Goal: Task Accomplishment & Management: Complete application form

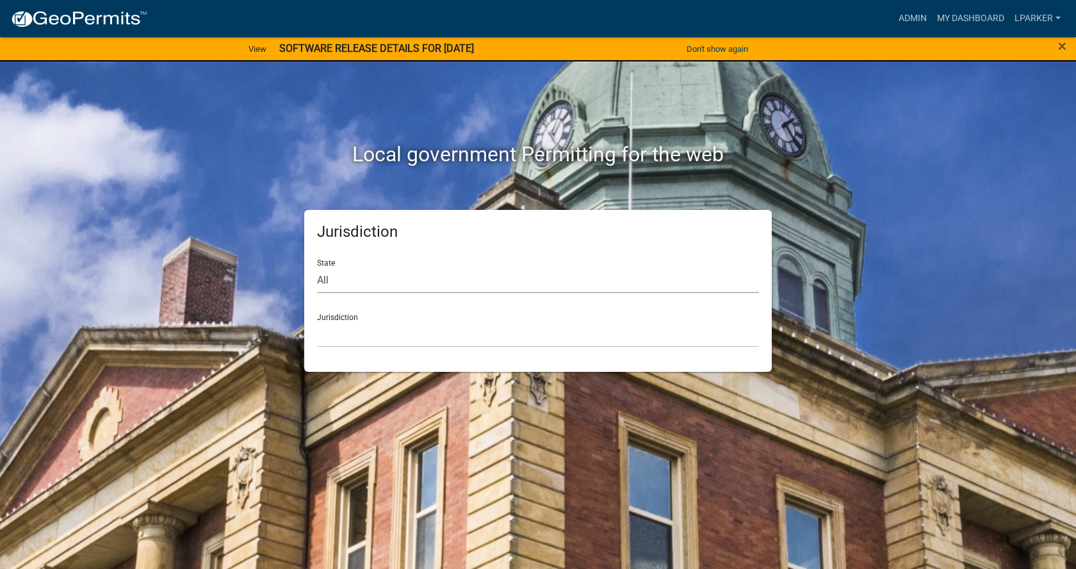
click at [351, 277] on select "All [US_STATE] [US_STATE] [US_STATE] [US_STATE] [US_STATE] [US_STATE] [US_STATE…" at bounding box center [538, 280] width 442 height 26
select select "[US_STATE]"
click at [317, 267] on select "All [US_STATE] [US_STATE] [US_STATE] [US_STATE] [US_STATE] [US_STATE] [US_STATE…" at bounding box center [538, 280] width 442 height 26
click at [366, 318] on div "Jurisdiction City of [GEOGRAPHIC_DATA], [US_STATE] City of [GEOGRAPHIC_DATA], […" at bounding box center [538, 325] width 442 height 44
drag, startPoint x: 321, startPoint y: 332, endPoint x: 325, endPoint y: 339, distance: 8.6
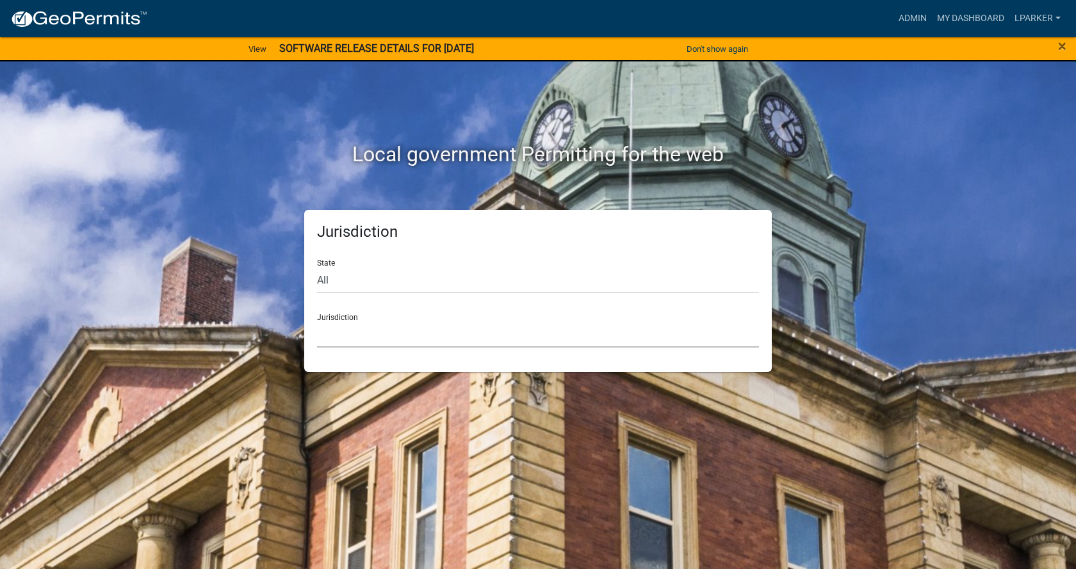
click at [323, 337] on select "City of [GEOGRAPHIC_DATA], [US_STATE] City of [GEOGRAPHIC_DATA], [US_STATE] Cit…" at bounding box center [538, 334] width 442 height 26
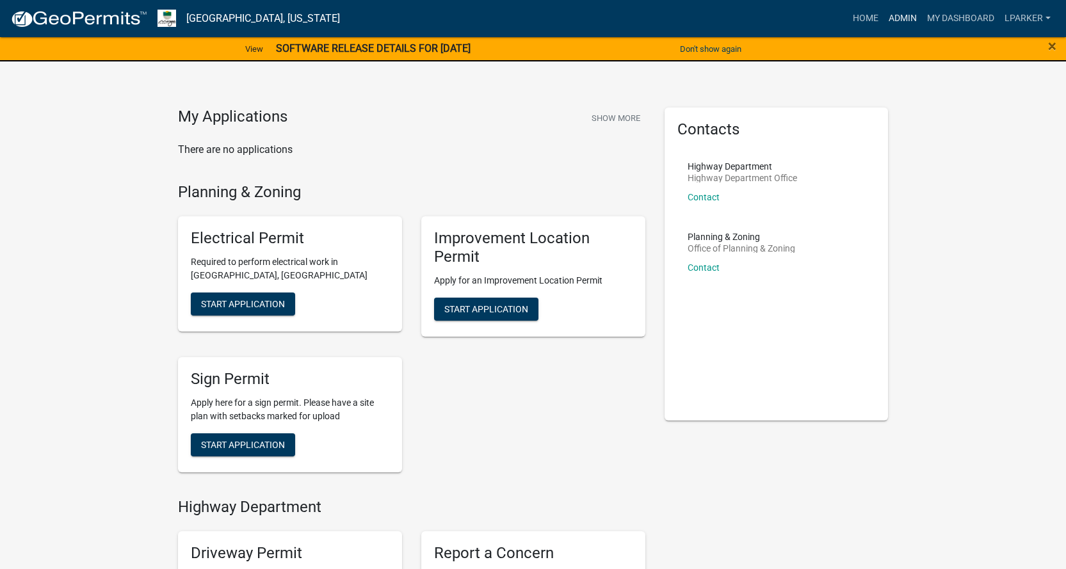
click at [904, 19] on link "Admin" at bounding box center [902, 18] width 38 height 24
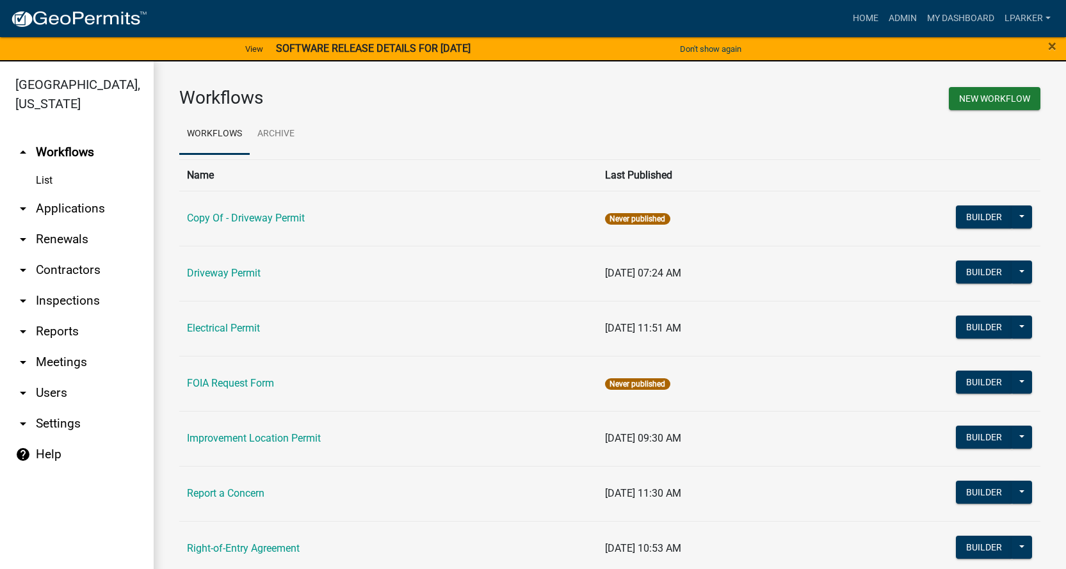
click at [51, 206] on link "arrow_drop_down Applications" at bounding box center [77, 208] width 154 height 31
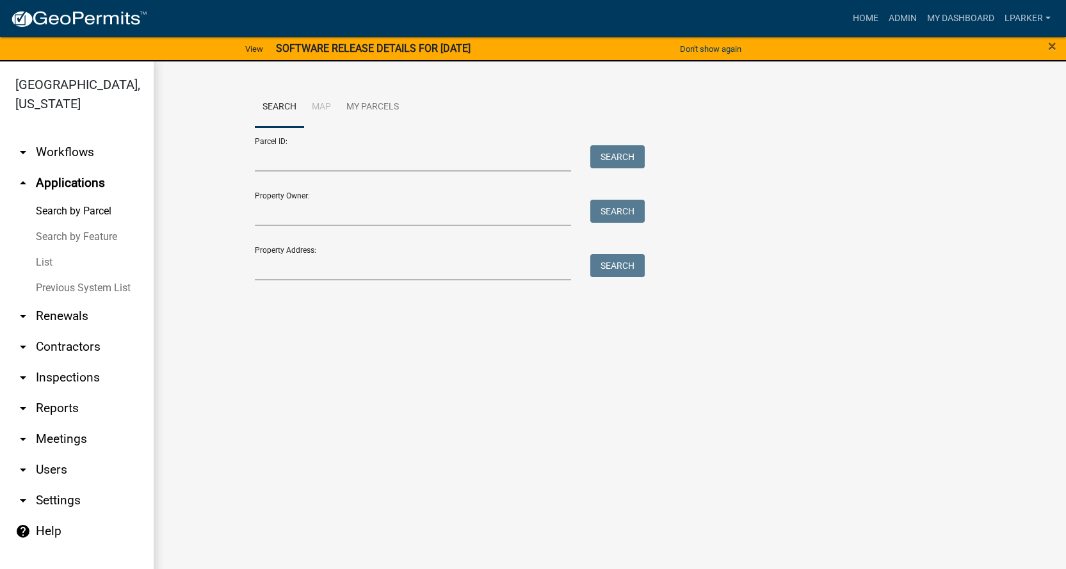
click at [47, 263] on link "List" at bounding box center [77, 263] width 154 height 26
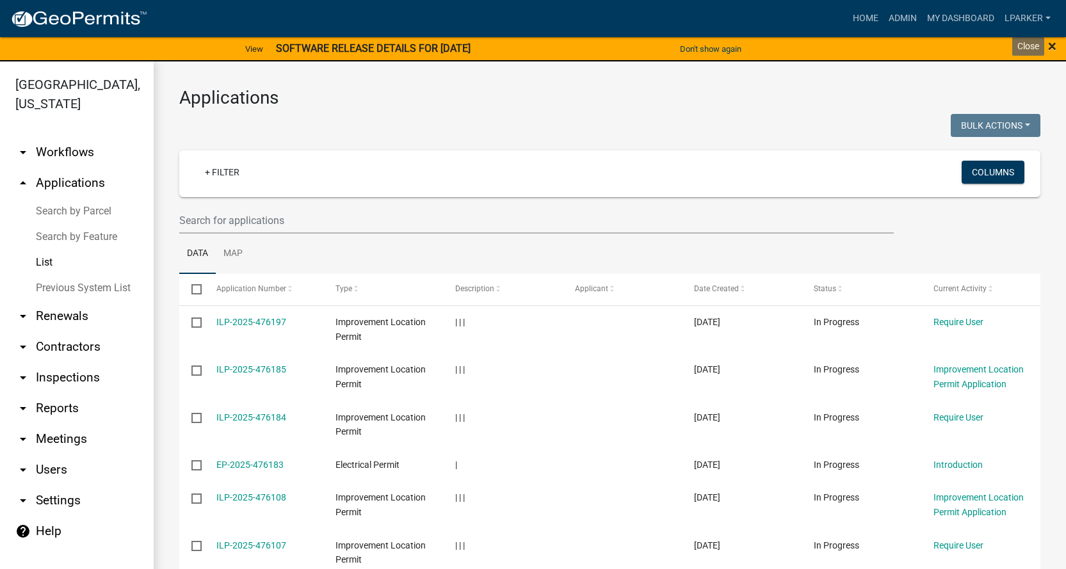
click at [1054, 44] on span "×" at bounding box center [1052, 46] width 8 height 18
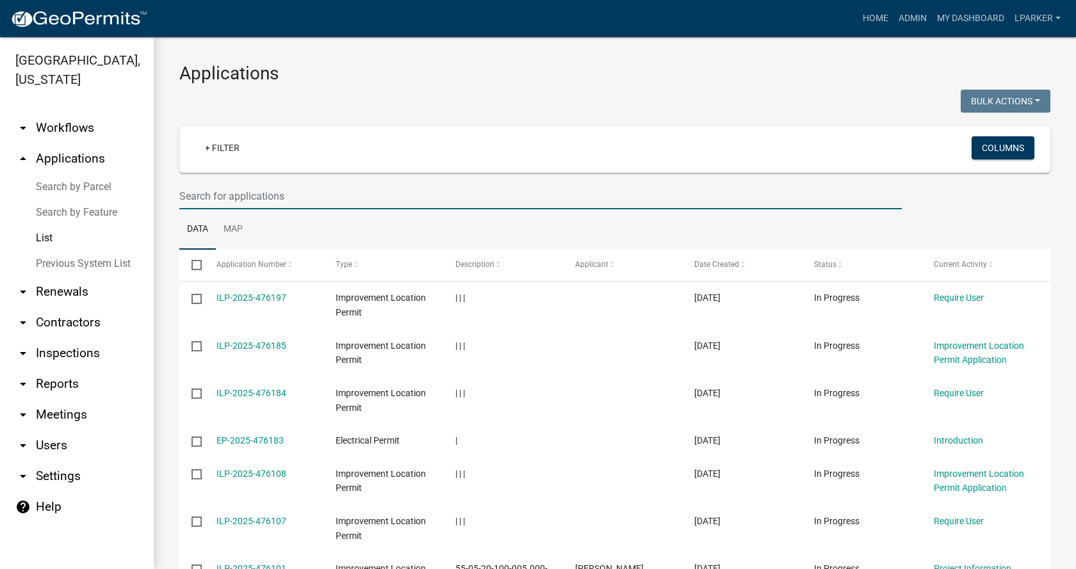
click at [227, 200] on input "text" at bounding box center [540, 196] width 722 height 26
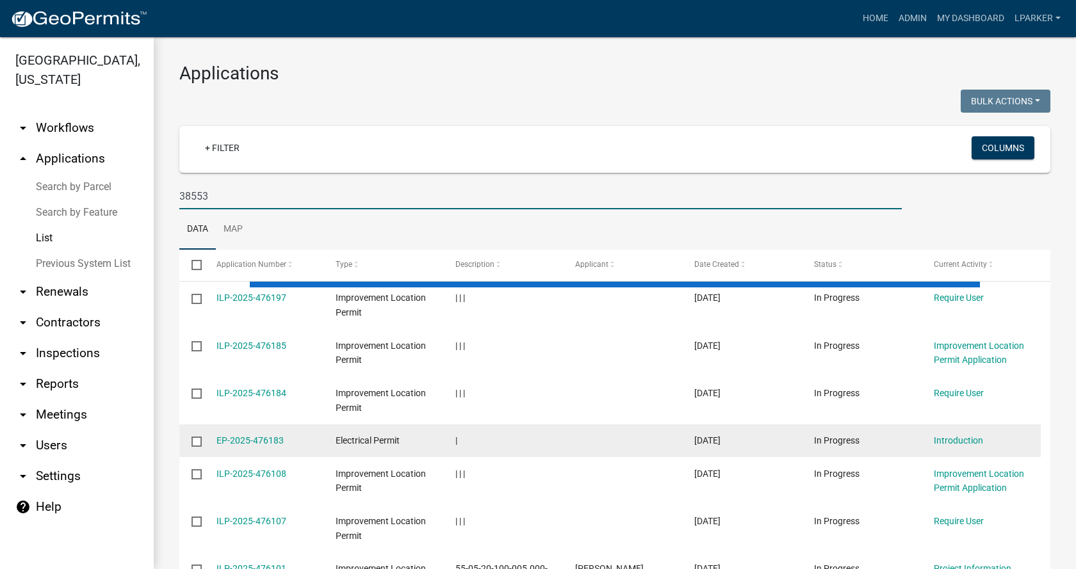
type input "38553"
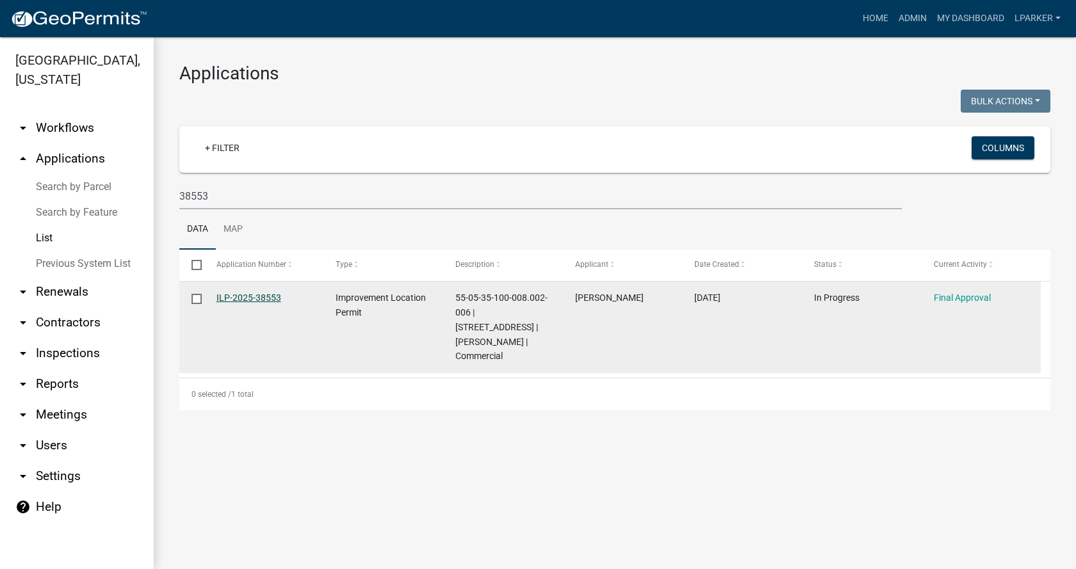
click at [234, 294] on link "ILP-2025-38553" at bounding box center [248, 298] width 65 height 10
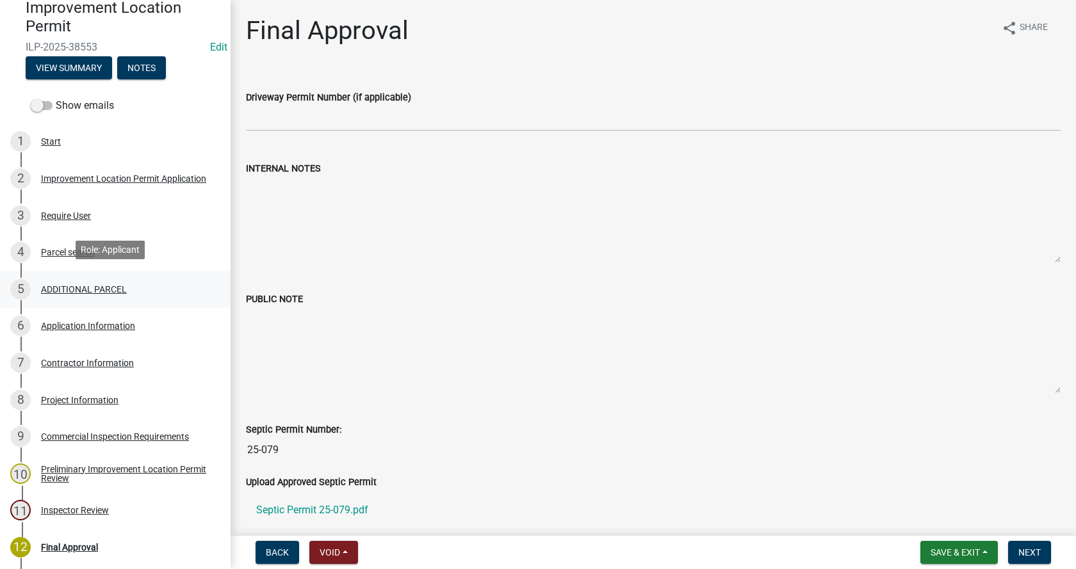
scroll to position [128, 0]
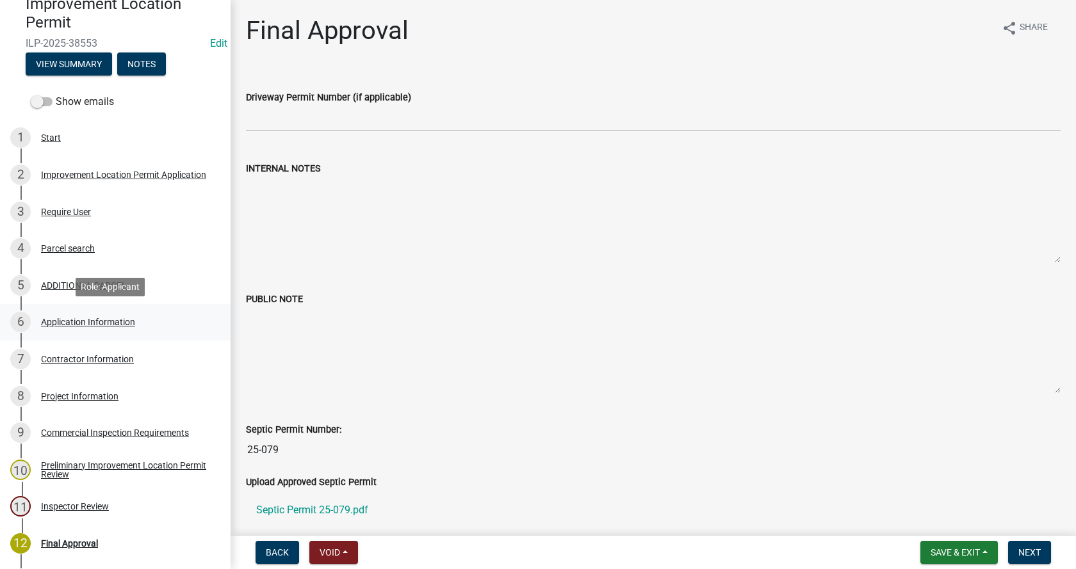
click at [57, 318] on div "Application Information" at bounding box center [88, 322] width 94 height 9
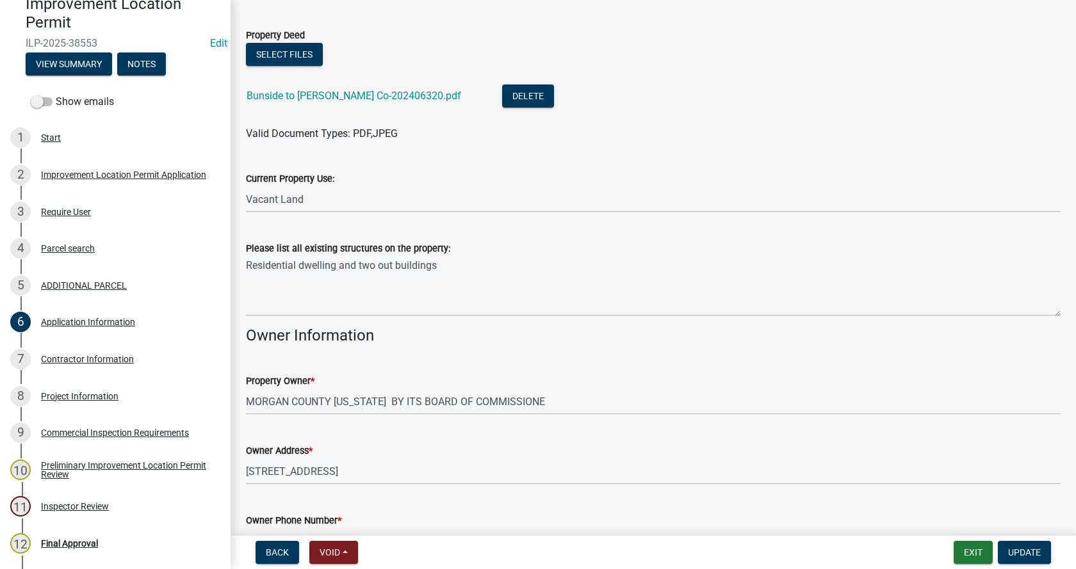
scroll to position [384, 0]
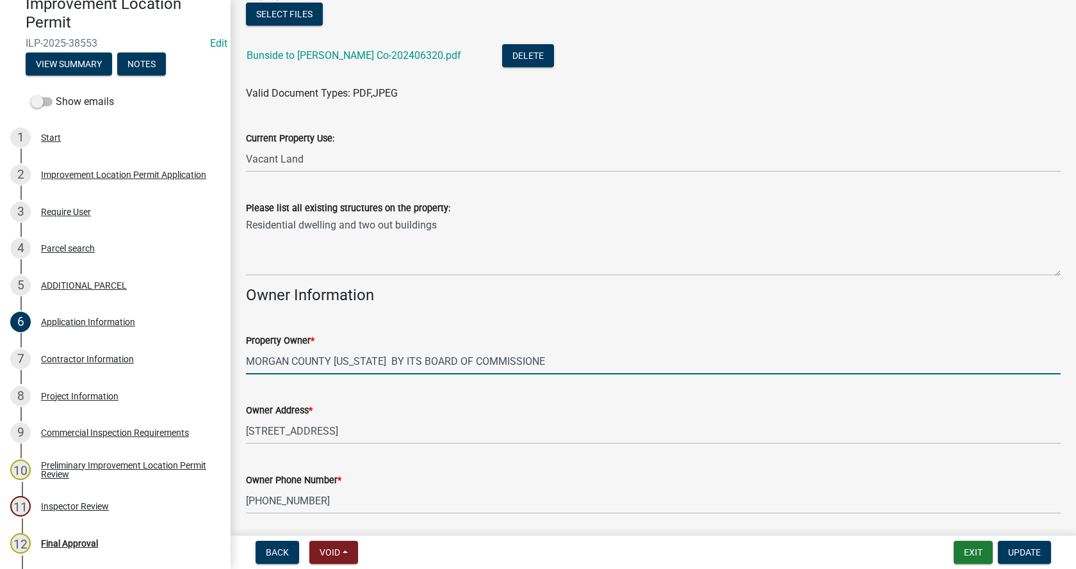
drag, startPoint x: 538, startPoint y: 362, endPoint x: 555, endPoint y: 360, distance: 17.4
click at [538, 362] on input "MORGAN COUNTY [US_STATE] BY ITS BOARD OF COMMISSIONE" at bounding box center [653, 361] width 814 height 26
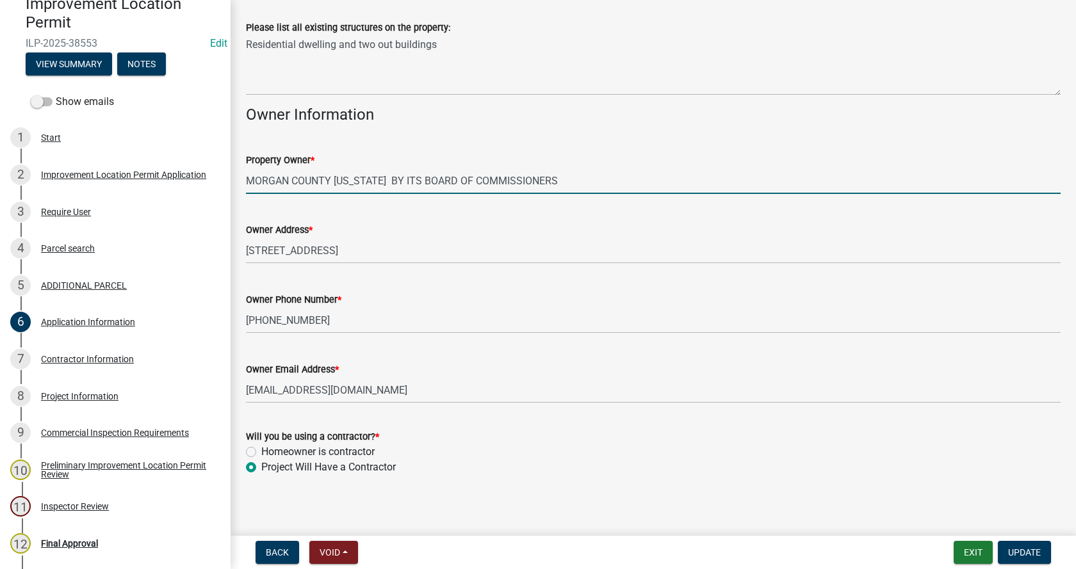
scroll to position [570, 0]
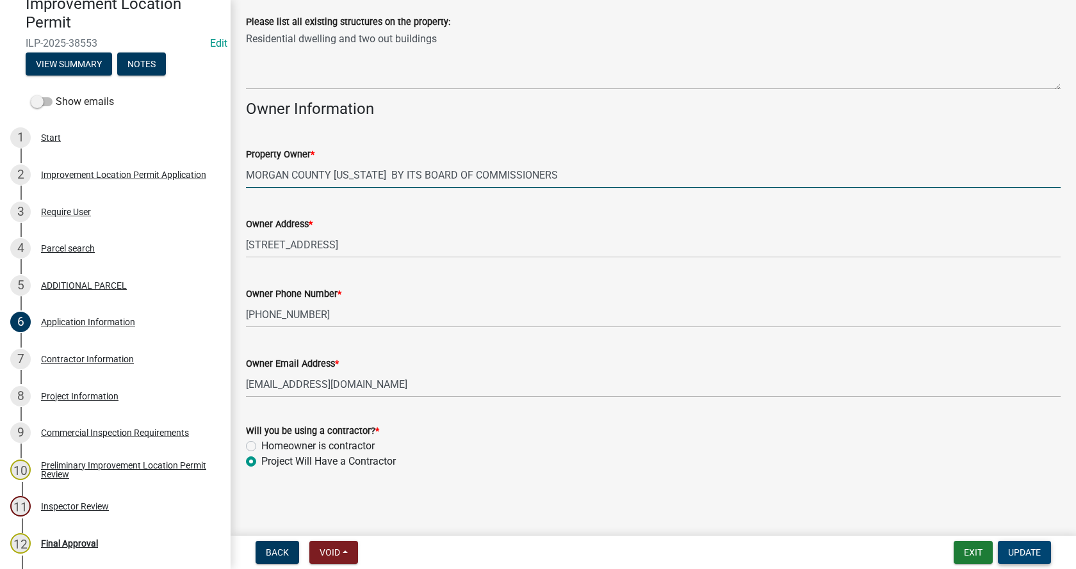
type input "MORGAN COUNTY [US_STATE] BY ITS BOARD OF COMMISSIONERS"
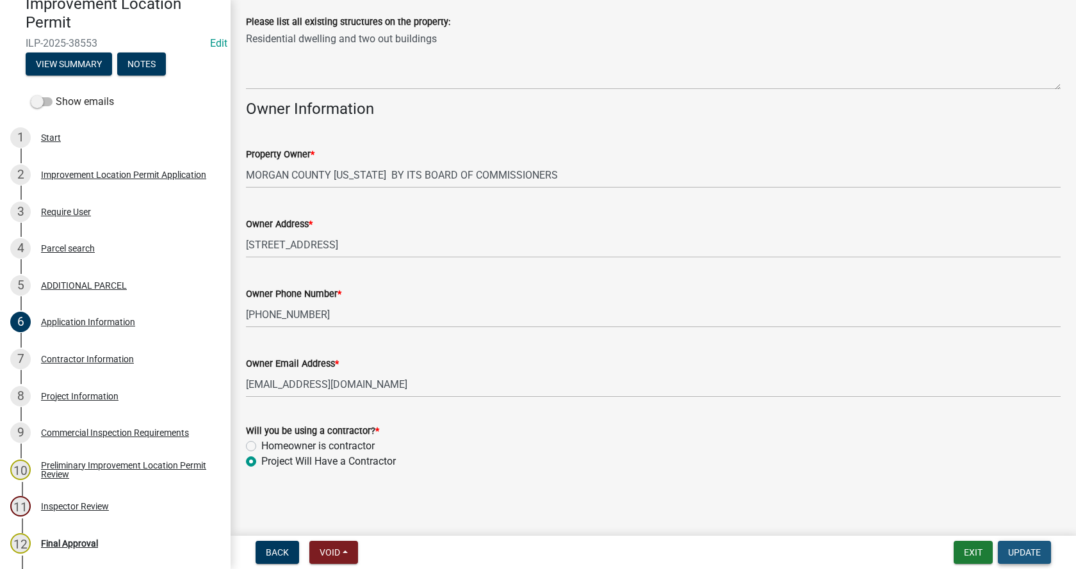
click at [1034, 545] on button "Update" at bounding box center [1023, 552] width 53 height 23
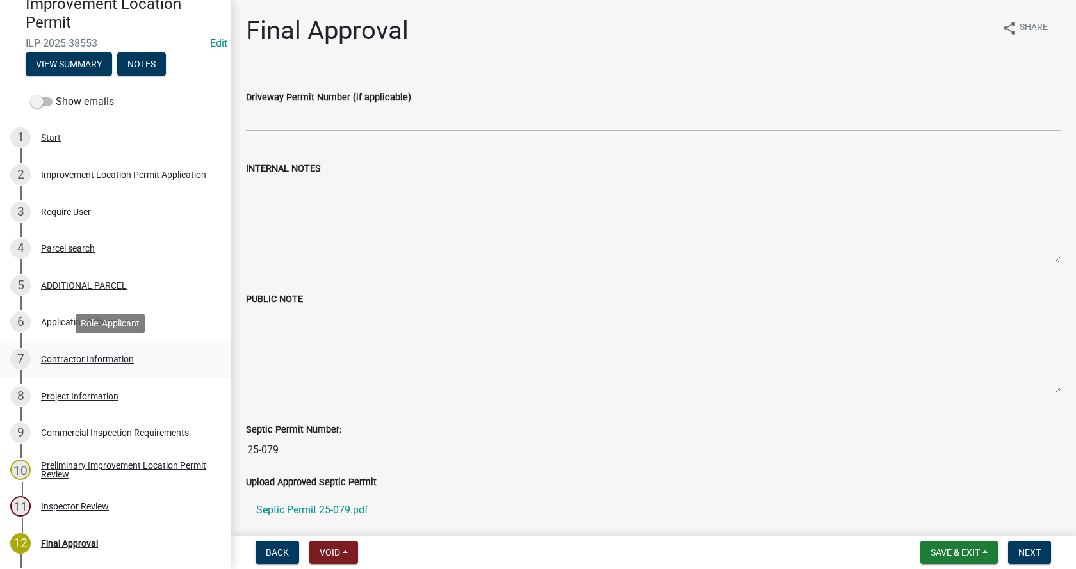
click at [78, 357] on div "Contractor Information" at bounding box center [87, 359] width 93 height 9
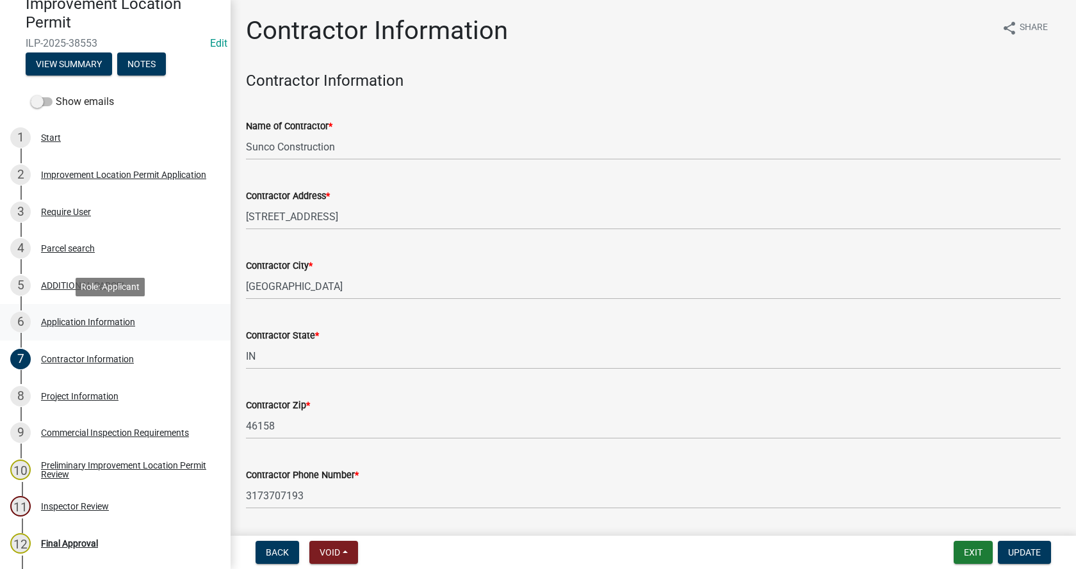
click at [70, 318] on div "Application Information" at bounding box center [88, 322] width 94 height 9
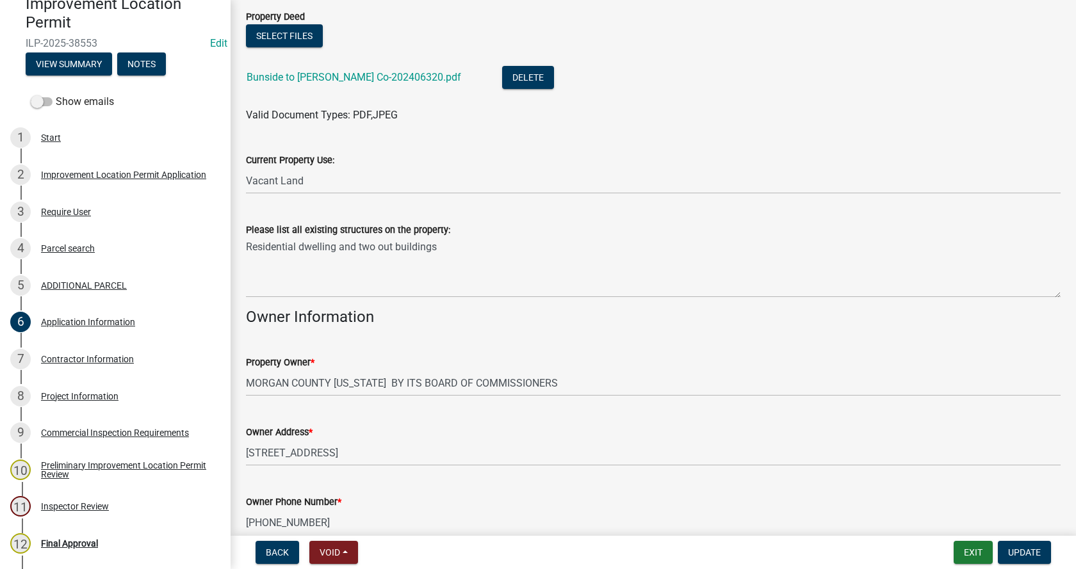
scroll to position [384, 0]
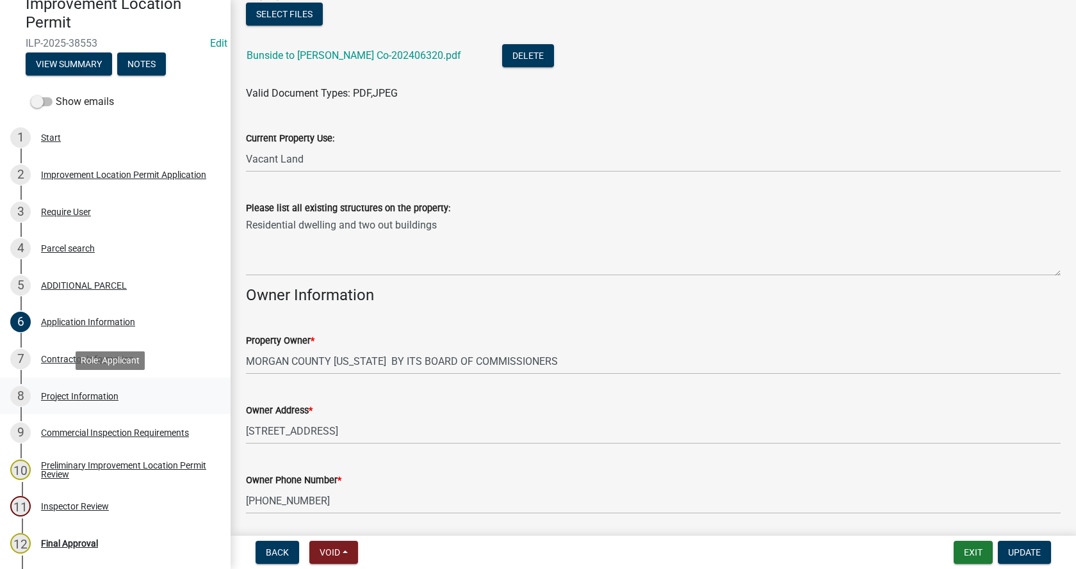
click at [58, 394] on div "Project Information" at bounding box center [79, 396] width 77 height 9
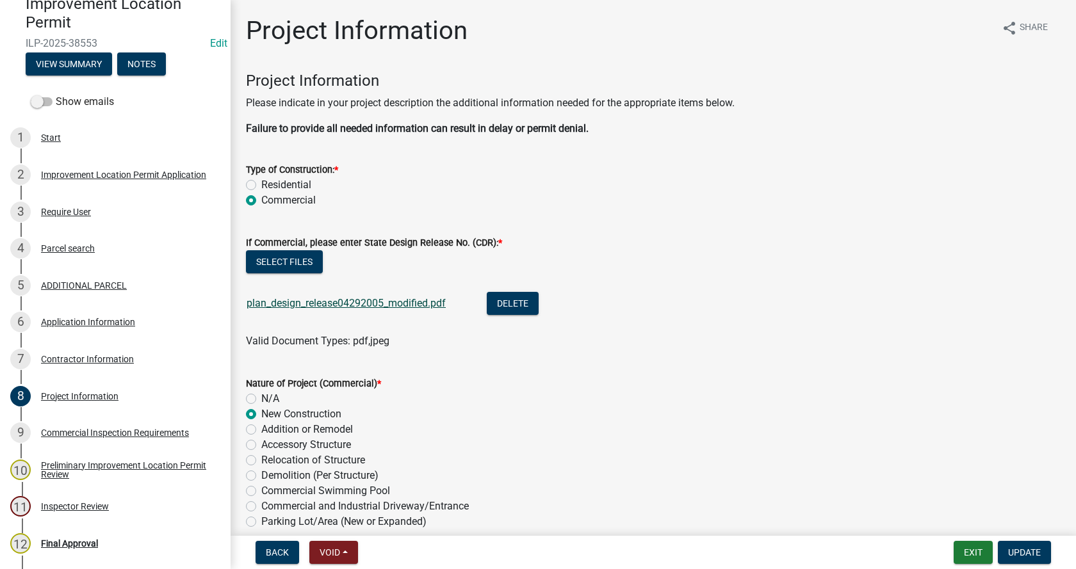
click at [316, 301] on link "plan_design_release04292005_modified.pdf" at bounding box center [345, 303] width 199 height 12
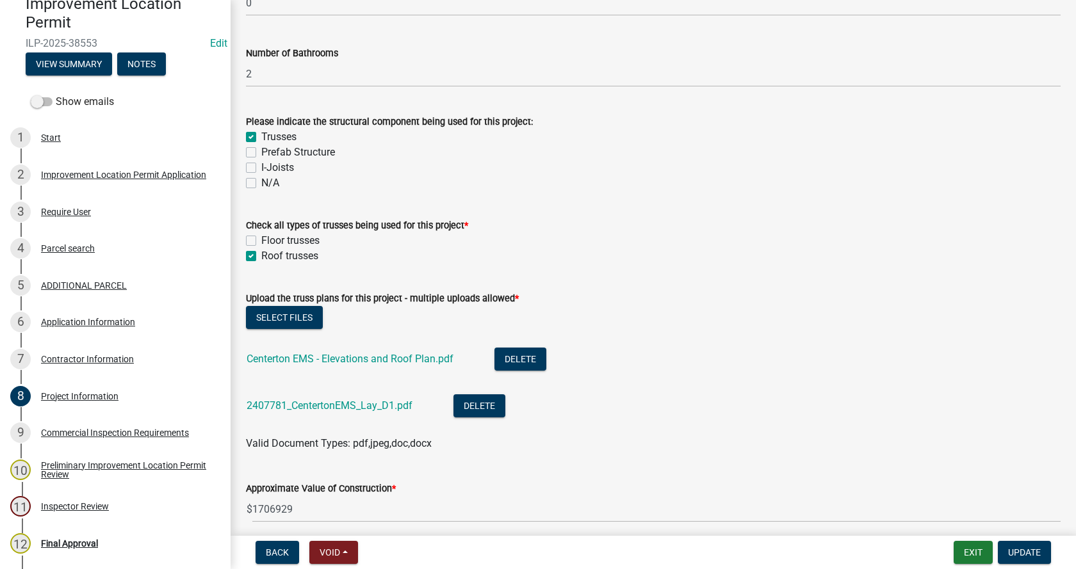
scroll to position [1344, 0]
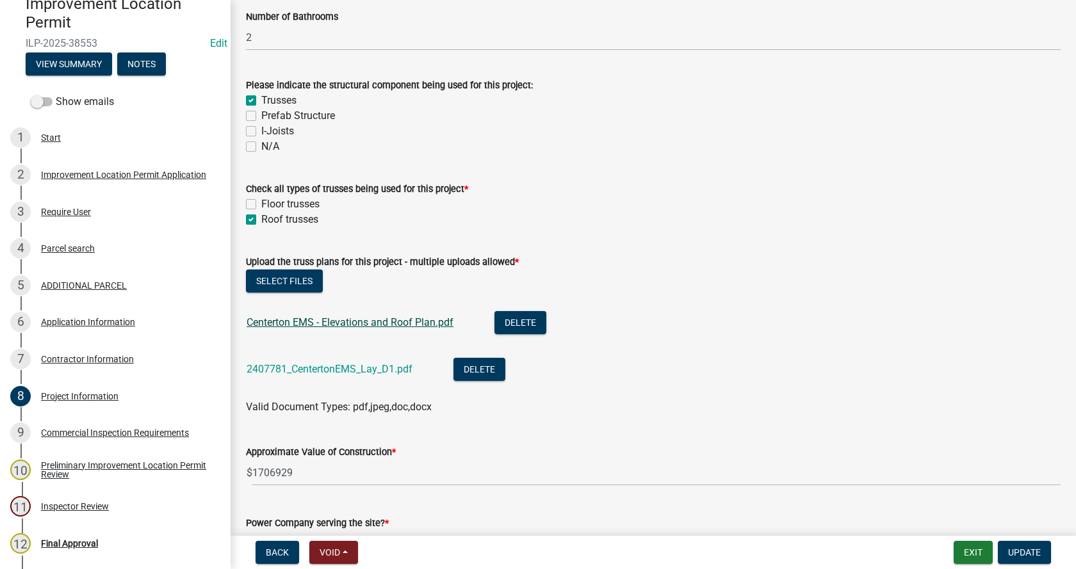
click at [385, 320] on link "Centerton EMS - Elevations and Roof Plan.pdf" at bounding box center [349, 322] width 207 height 12
click at [318, 366] on link "2407781_CentertonEMS_Lay_D1.pdf" at bounding box center [329, 369] width 166 height 12
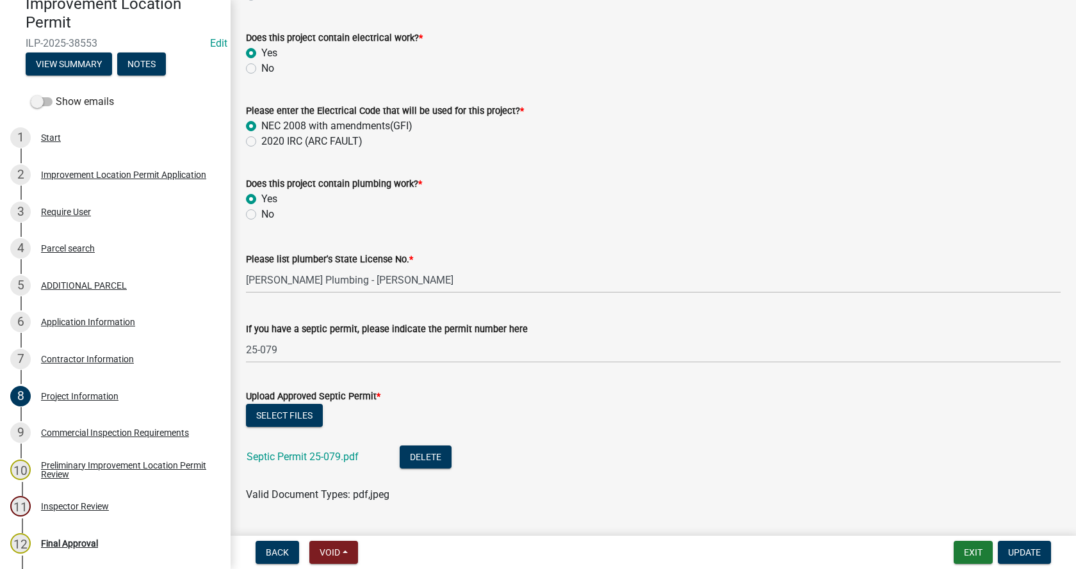
scroll to position [2177, 0]
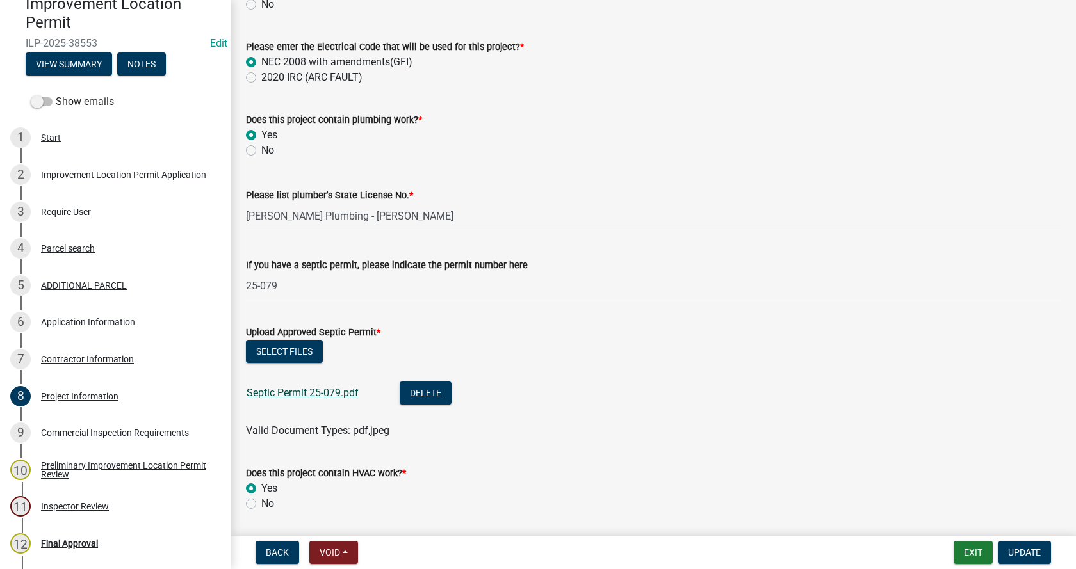
click at [293, 389] on link "Septic Permit 25-079.pdf" at bounding box center [302, 393] width 112 height 12
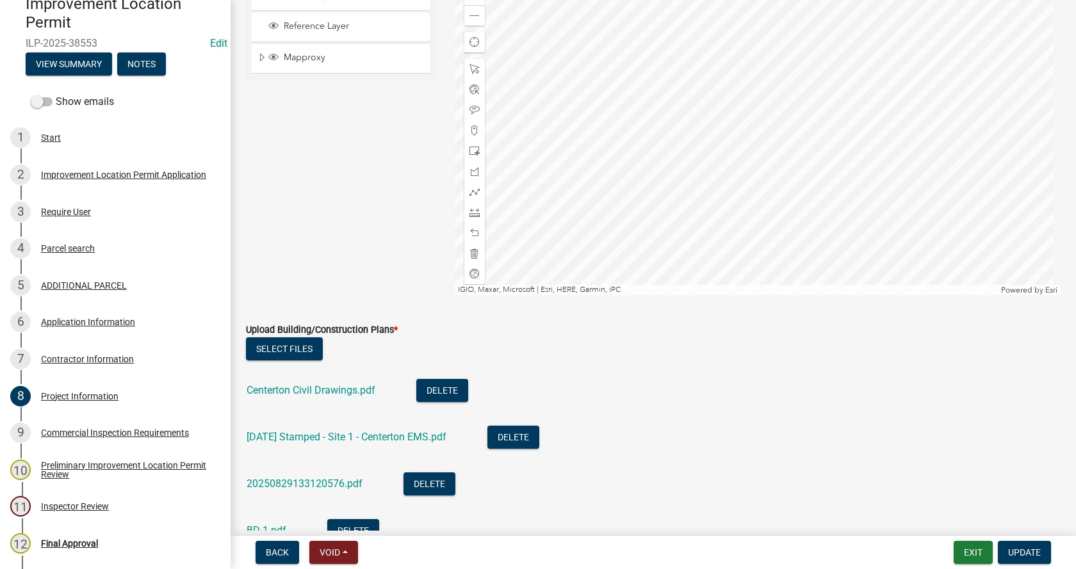
scroll to position [3073, 0]
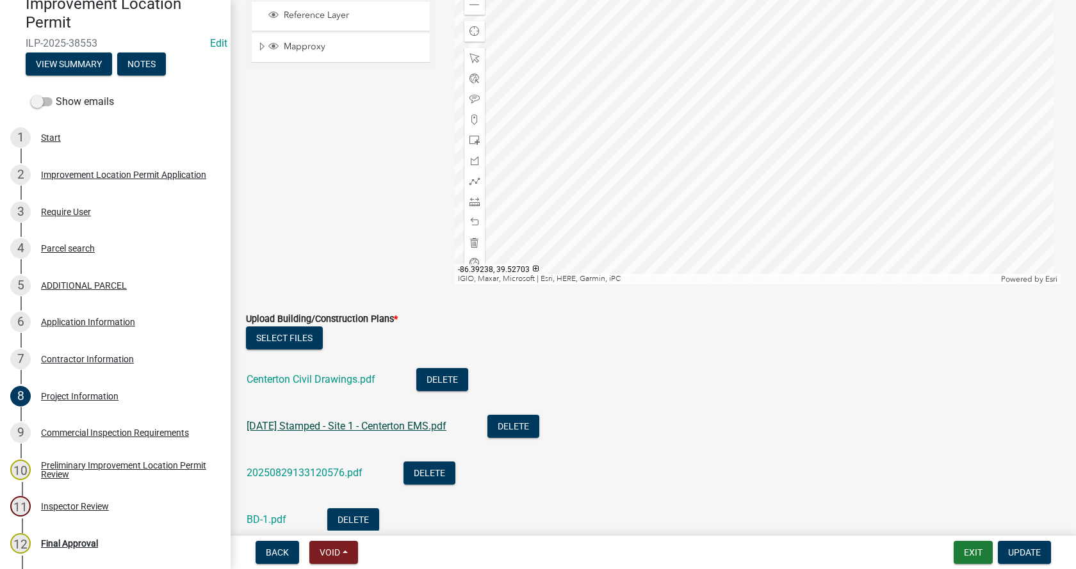
click at [328, 426] on link "[DATE] Stamped - Site 1 - Centerton EMS.pdf" at bounding box center [346, 426] width 200 height 12
click at [277, 470] on link "20250829133120576.pdf" at bounding box center [304, 473] width 116 height 12
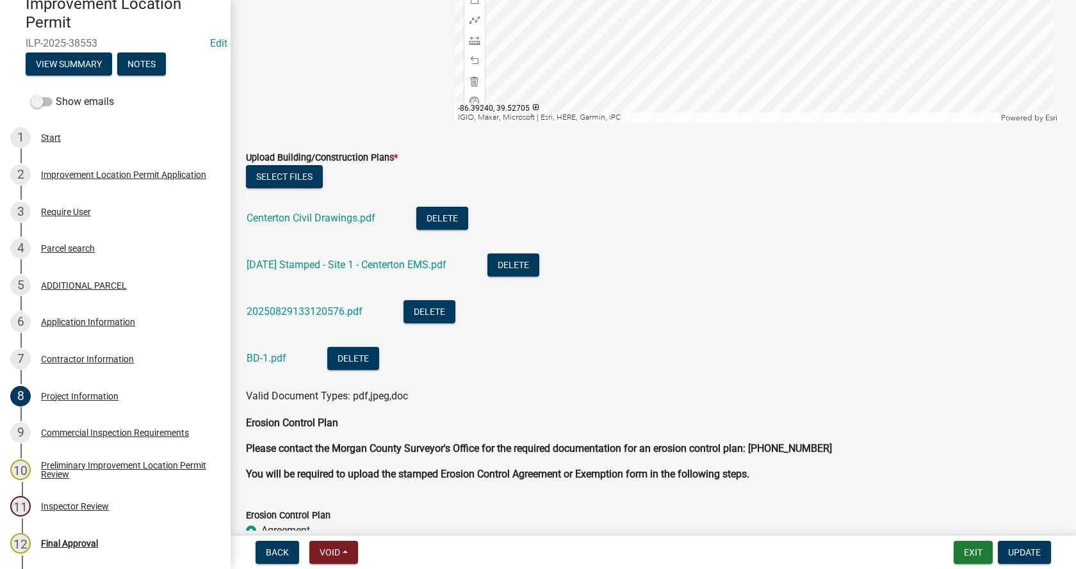
scroll to position [3265, 0]
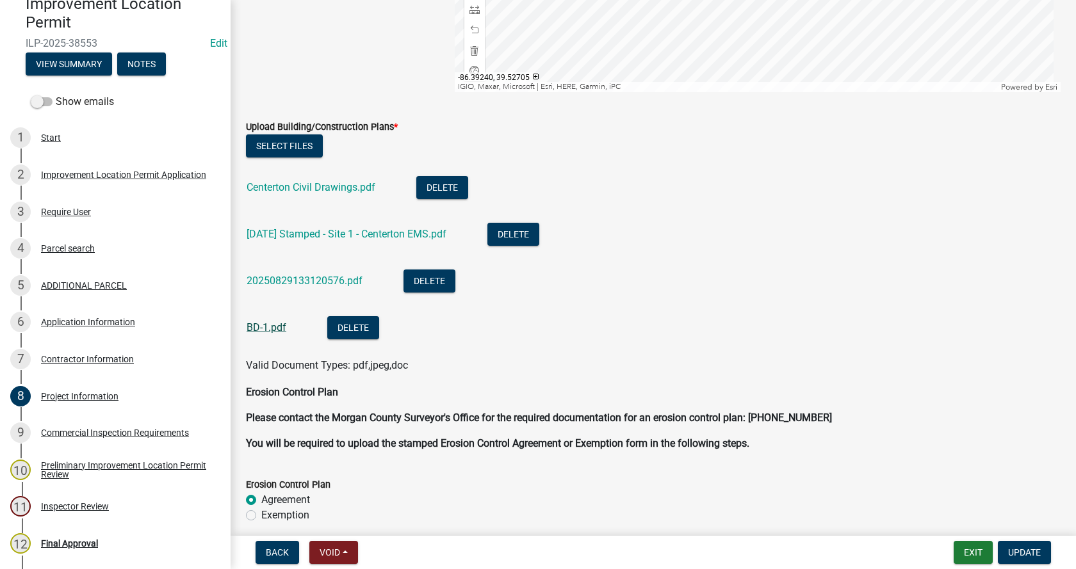
click at [262, 328] on link "BD-1.pdf" at bounding box center [266, 327] width 40 height 12
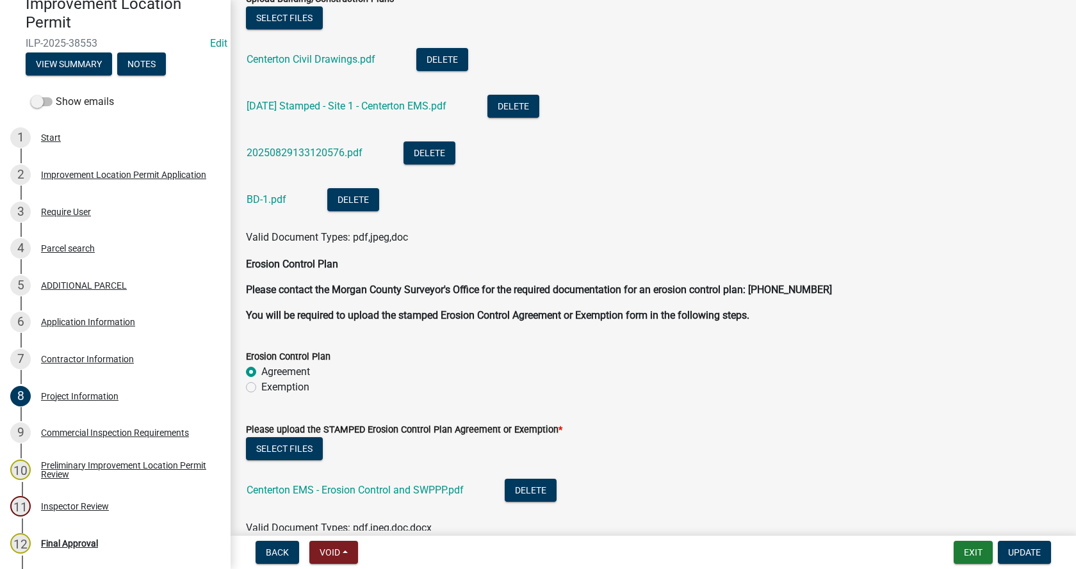
scroll to position [3457, 0]
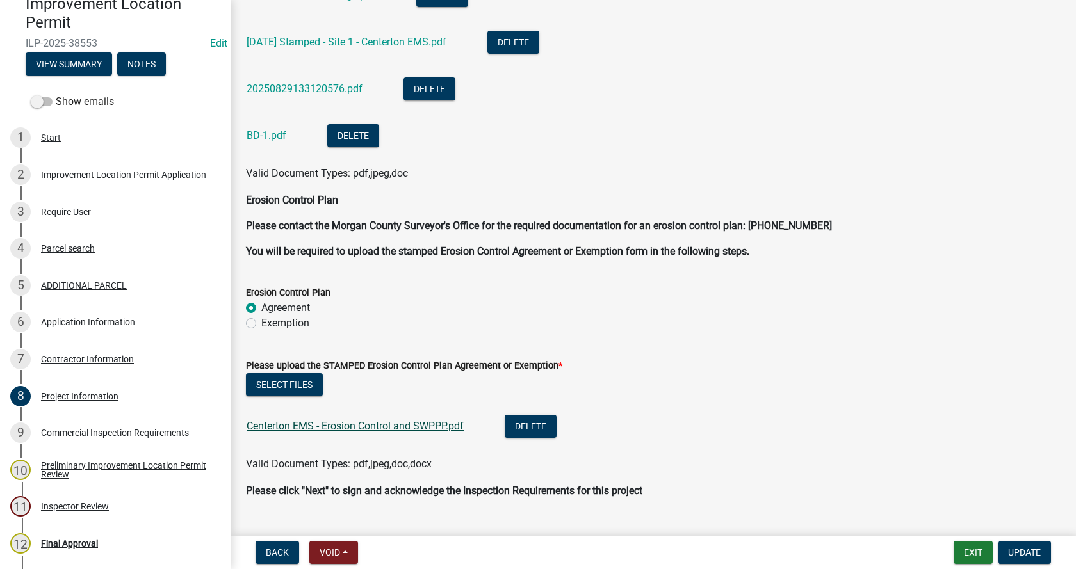
click at [383, 428] on link "Centerton EMS - Erosion Control and SWPPP.pdf" at bounding box center [354, 426] width 217 height 12
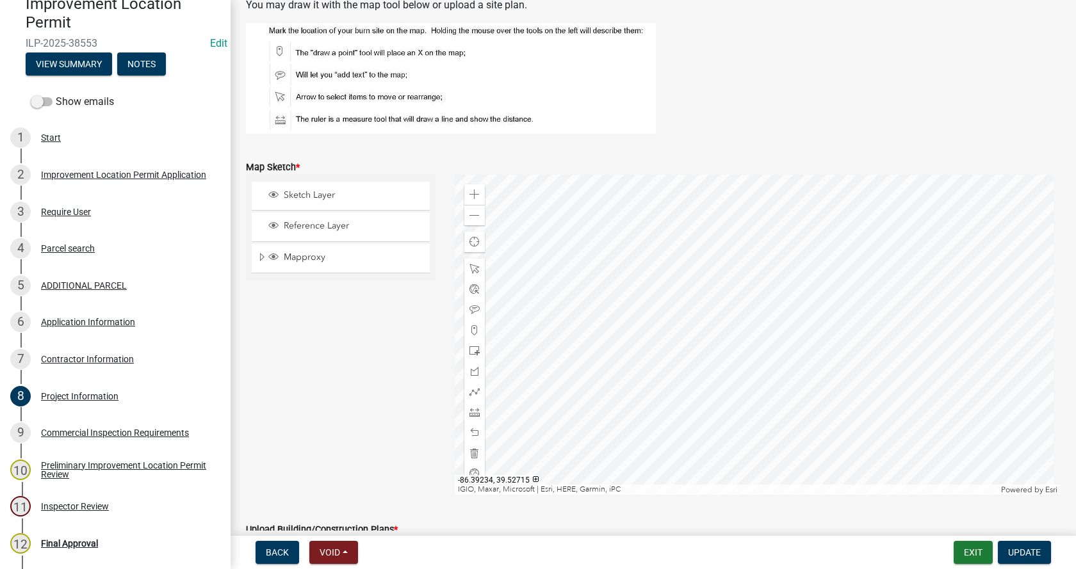
scroll to position [2845, 0]
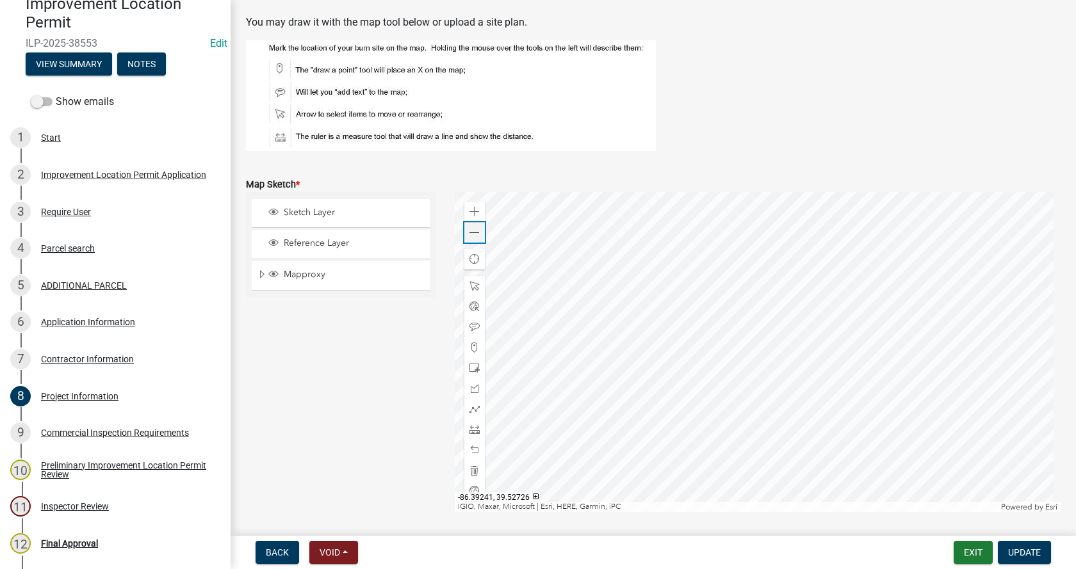
click at [472, 233] on span at bounding box center [474, 233] width 10 height 10
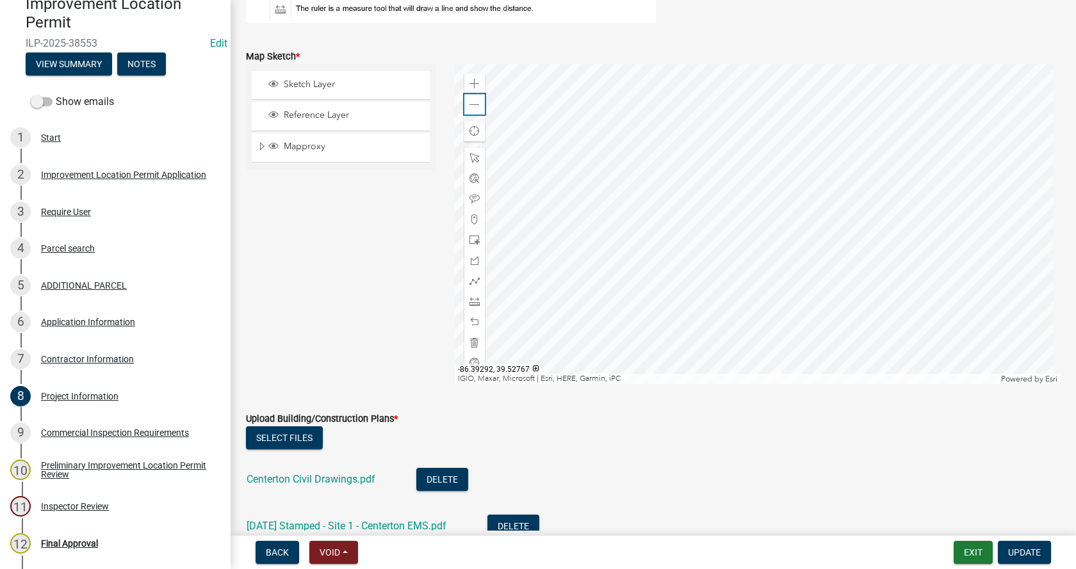
scroll to position [3165, 0]
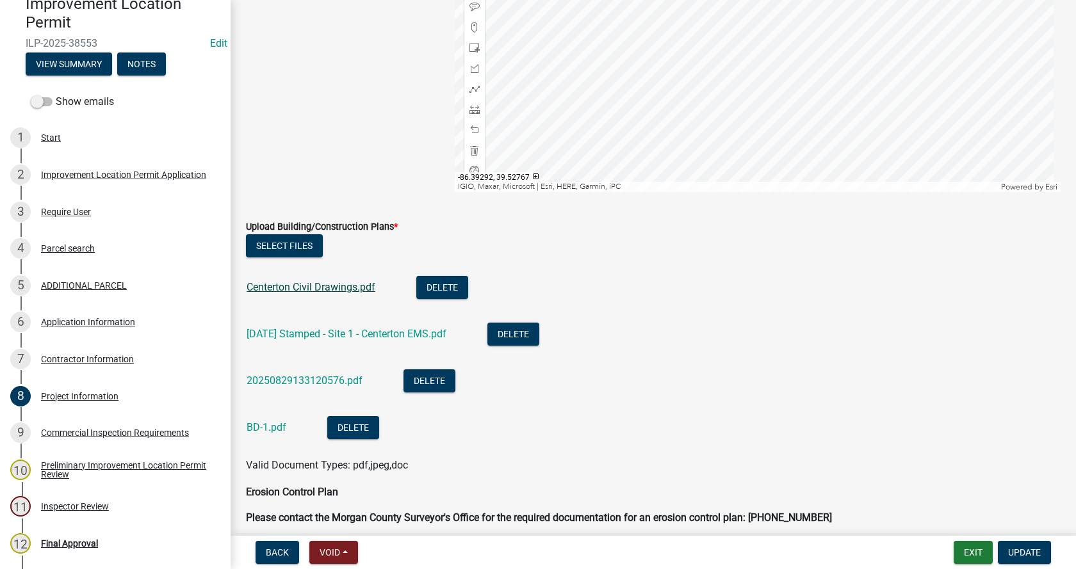
click at [323, 283] on link "Centerton Civil Drawings.pdf" at bounding box center [310, 287] width 129 height 12
click at [329, 285] on link "Centerton Civil Drawings.pdf" at bounding box center [310, 287] width 129 height 12
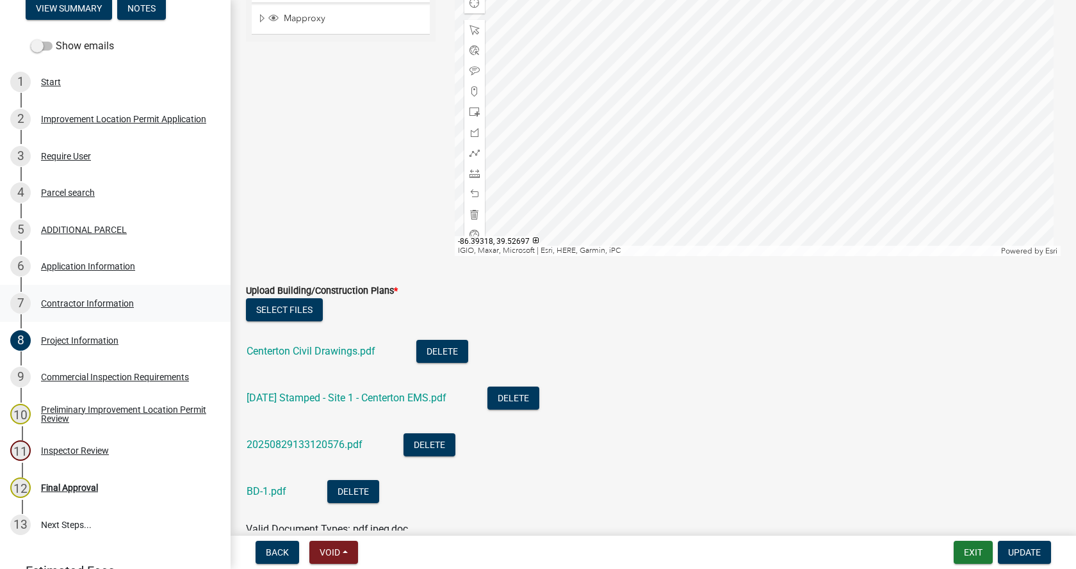
scroll to position [248, 0]
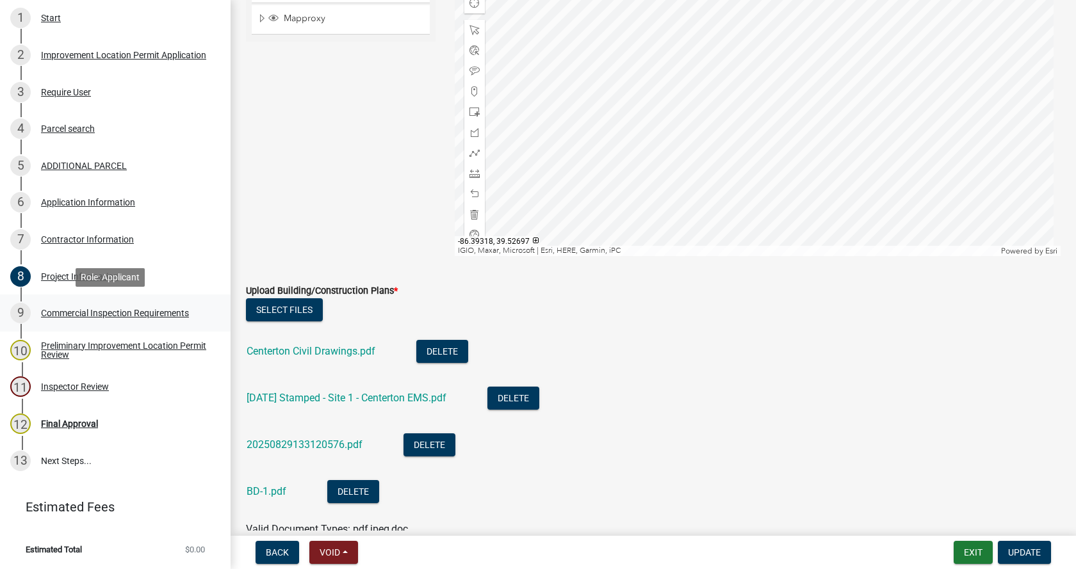
click at [85, 310] on div "Commercial Inspection Requirements" at bounding box center [115, 313] width 148 height 9
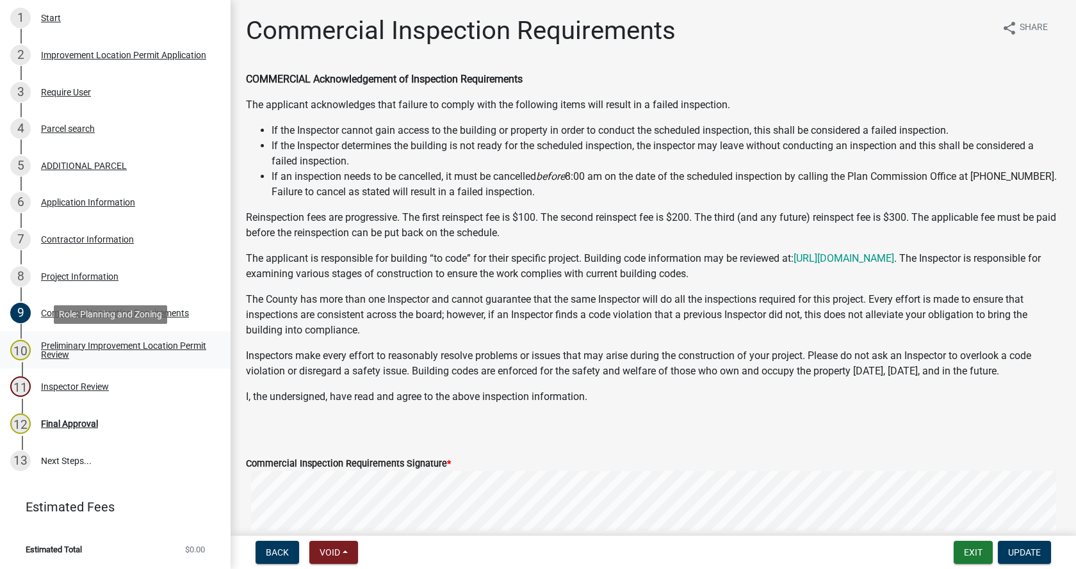
click at [57, 344] on div "Preliminary Improvement Location Permit Review" at bounding box center [125, 350] width 169 height 18
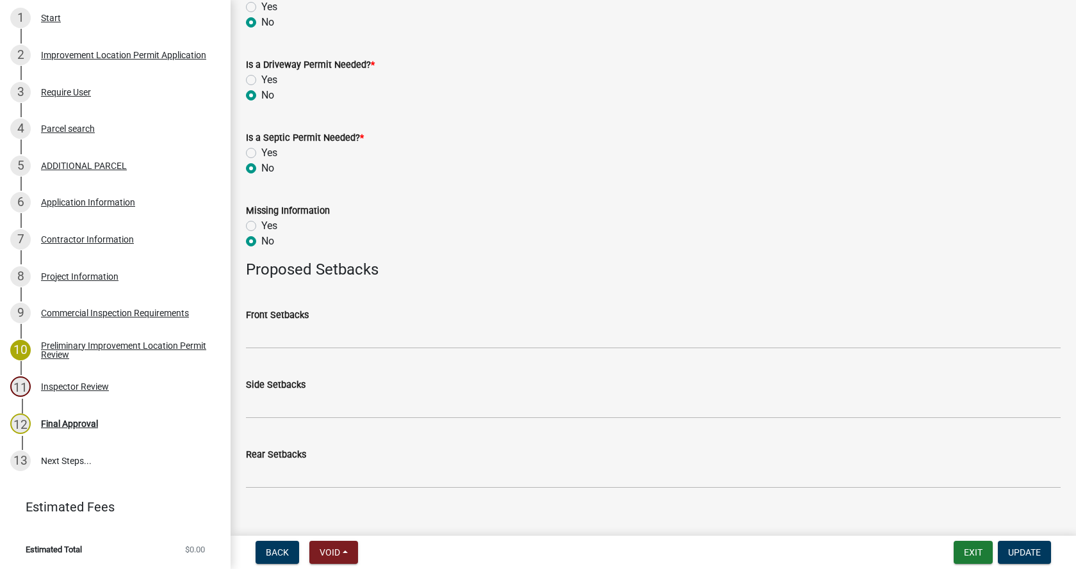
scroll to position [626, 0]
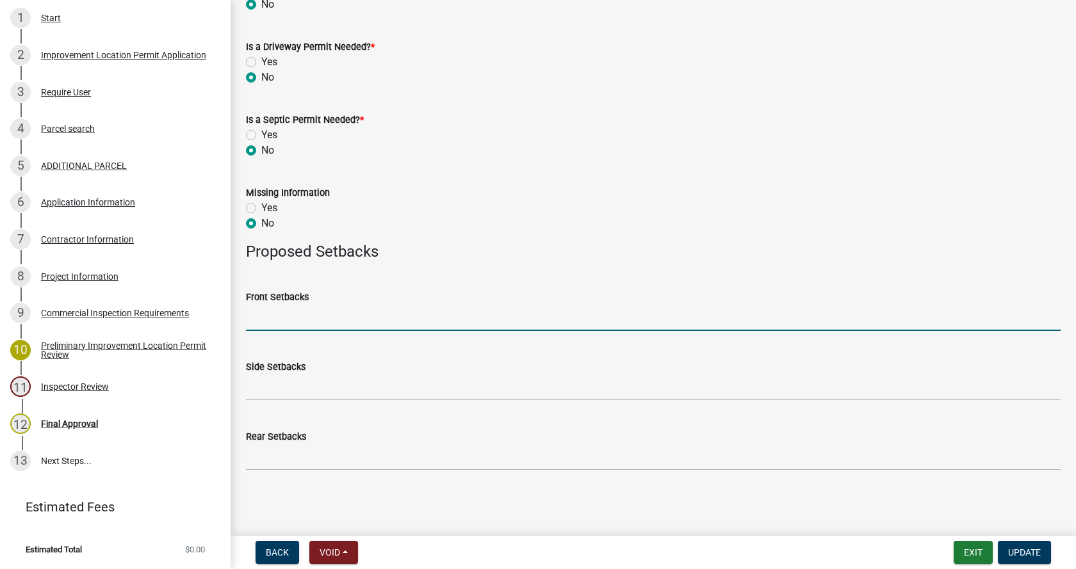
click at [339, 320] on input "Front Setbacks" at bounding box center [653, 318] width 814 height 26
type input "60"
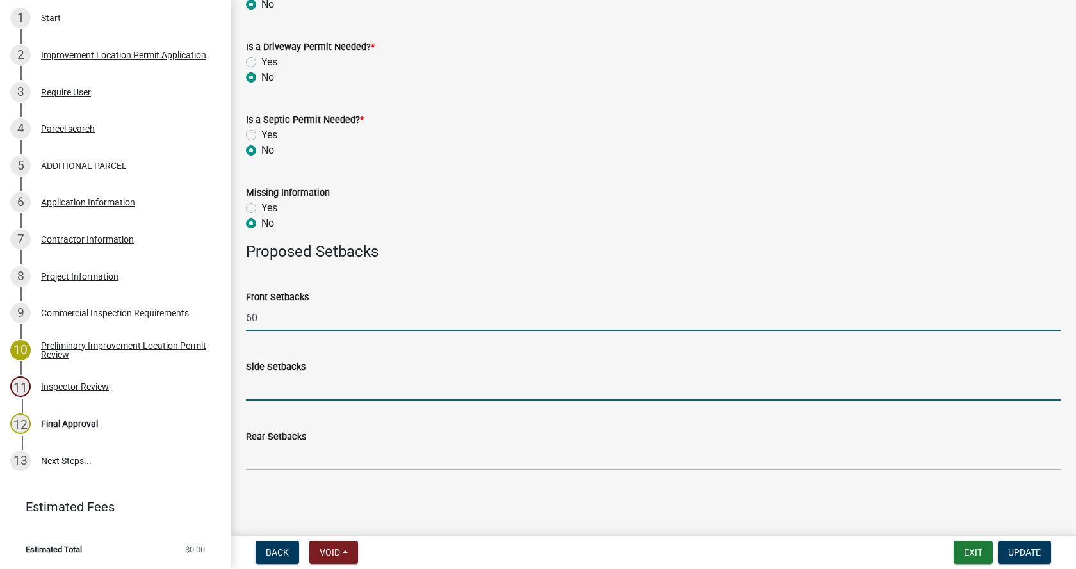
click at [275, 392] on input "Side Setbacks" at bounding box center [653, 388] width 814 height 26
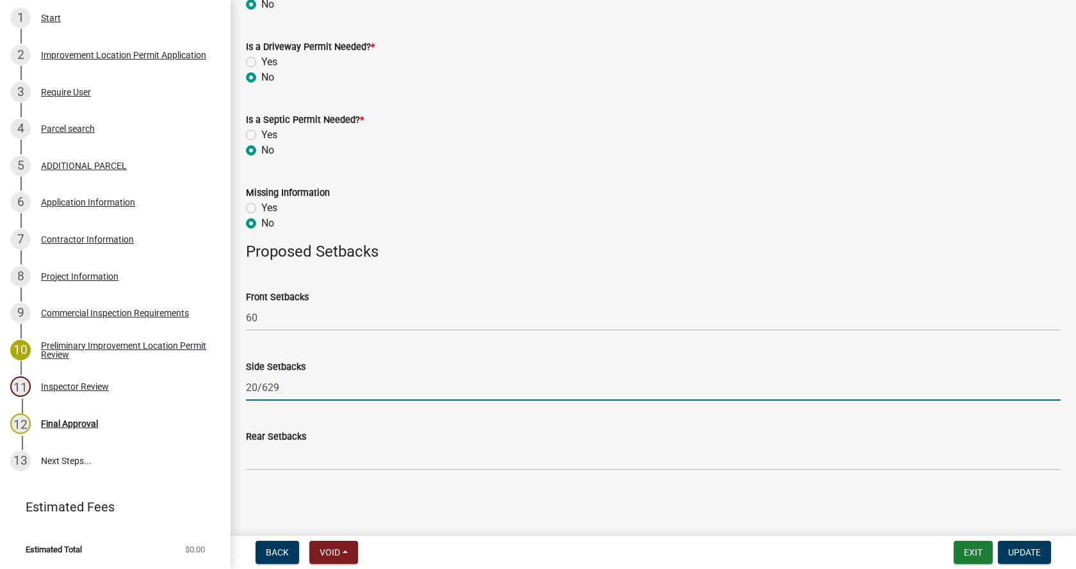
type input "20/629"
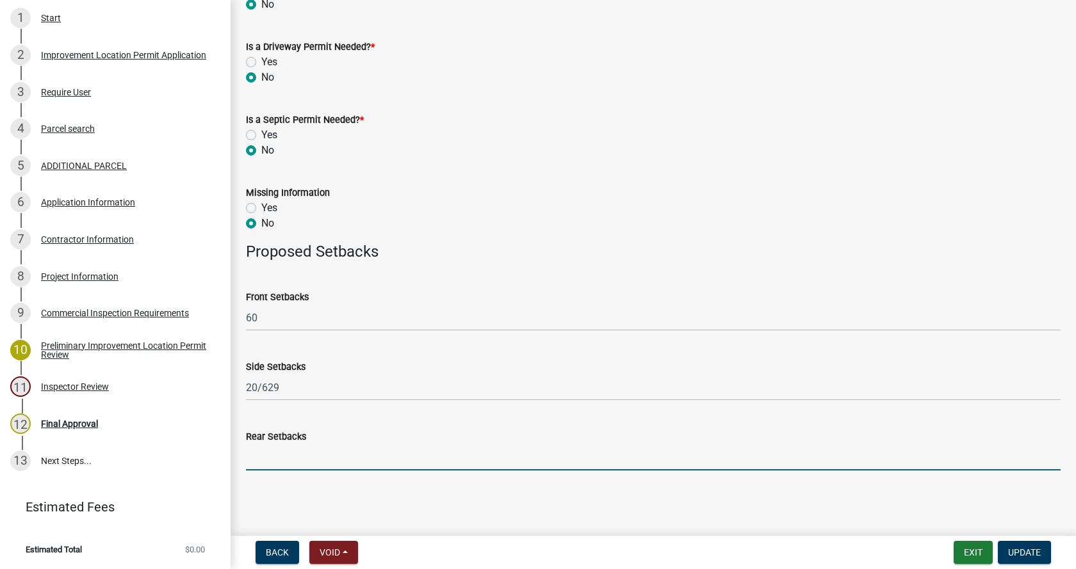
click at [250, 465] on input "Rear Setbacks" at bounding box center [653, 457] width 814 height 26
type input "20"
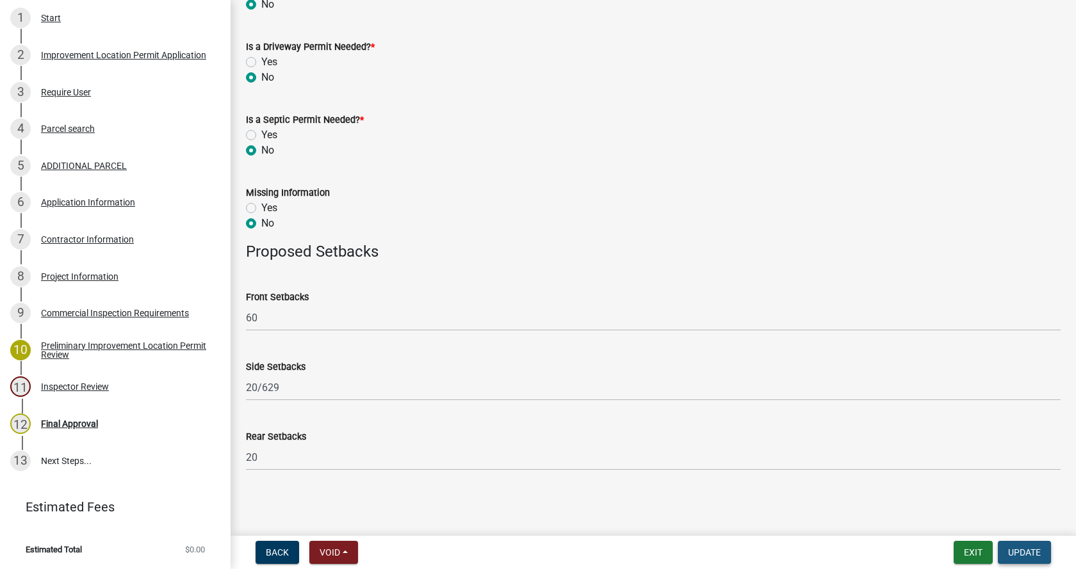
click at [1038, 554] on span "Update" at bounding box center [1024, 552] width 33 height 10
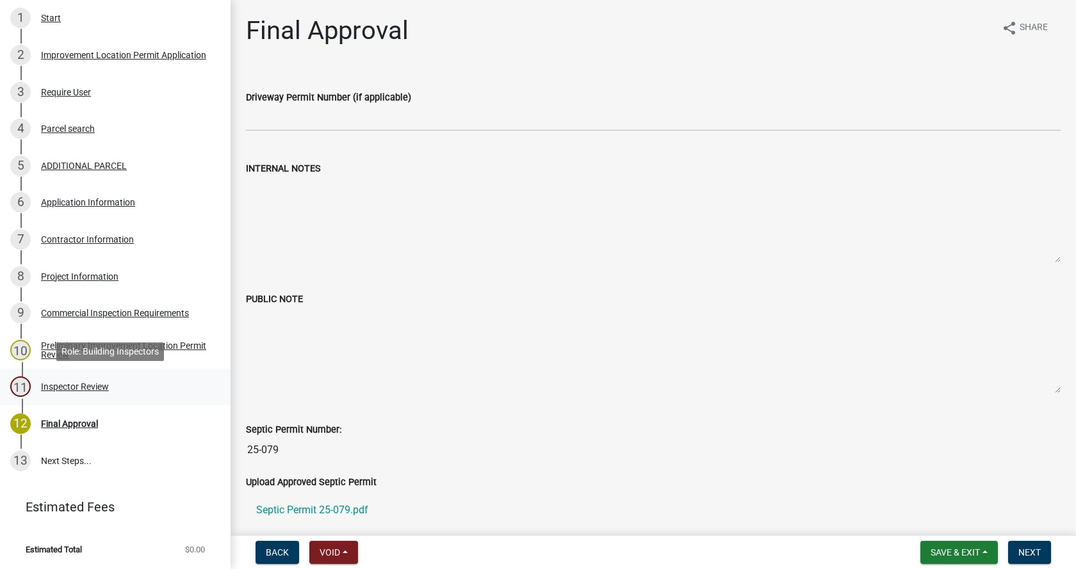
click at [61, 383] on div "Inspector Review" at bounding box center [75, 386] width 68 height 9
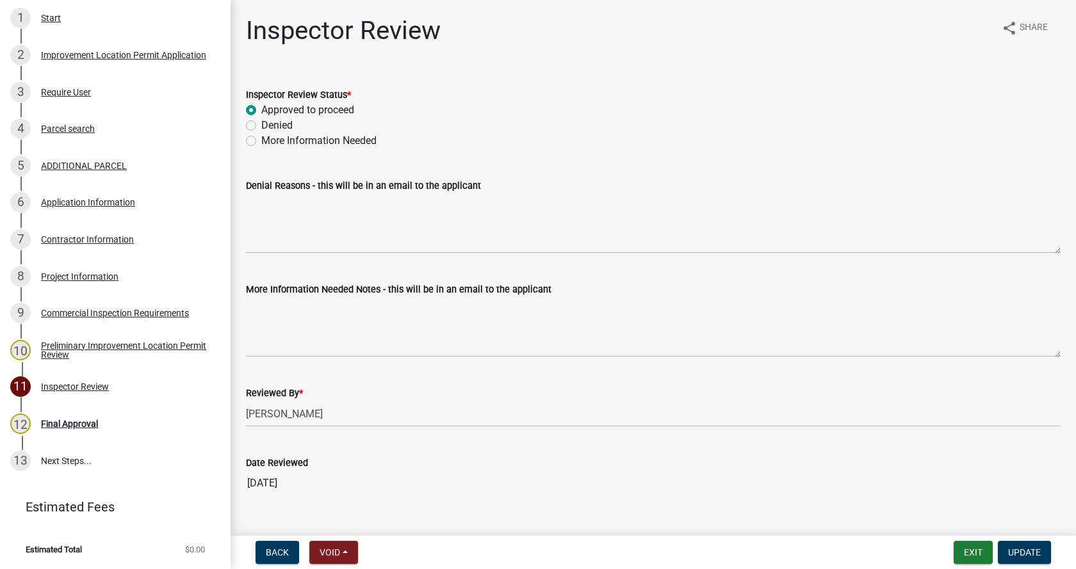
scroll to position [26, 0]
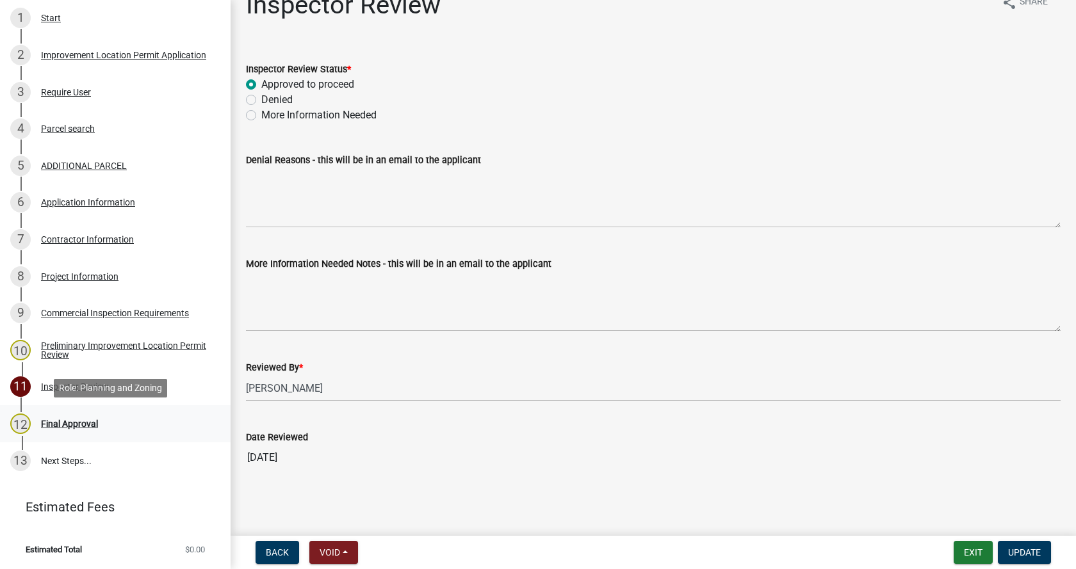
click at [47, 421] on div "Final Approval" at bounding box center [69, 423] width 57 height 9
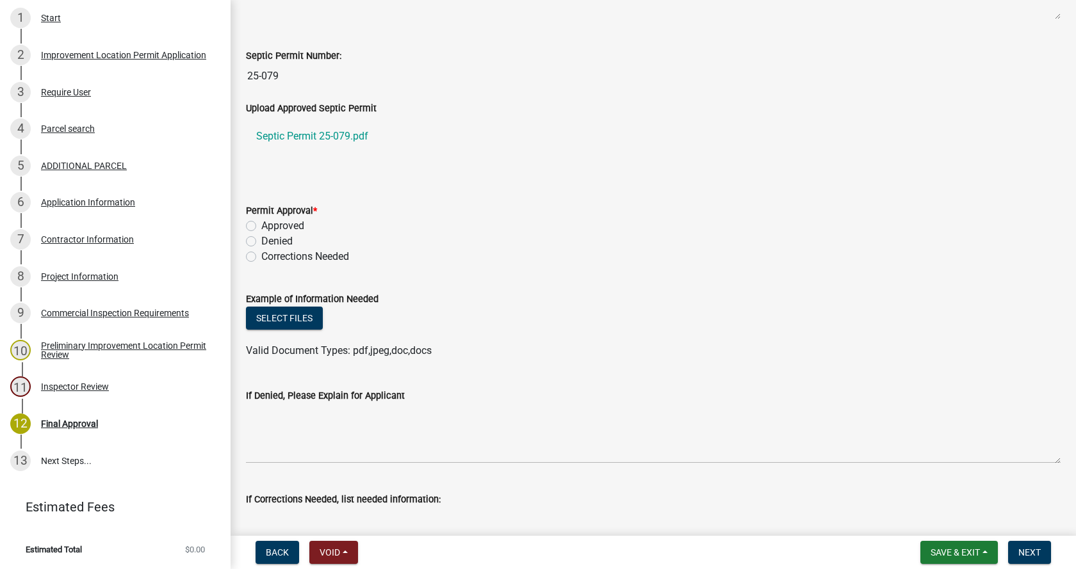
scroll to position [384, 0]
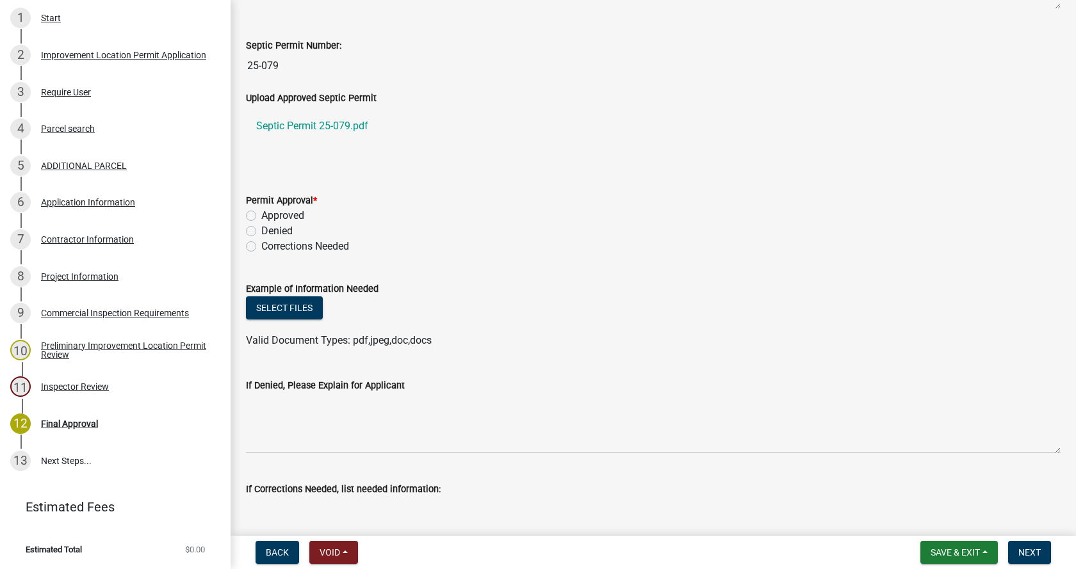
click at [261, 216] on label "Approved" at bounding box center [282, 215] width 43 height 15
click at [261, 216] on input "Approved" at bounding box center [265, 212] width 8 height 8
radio input "true"
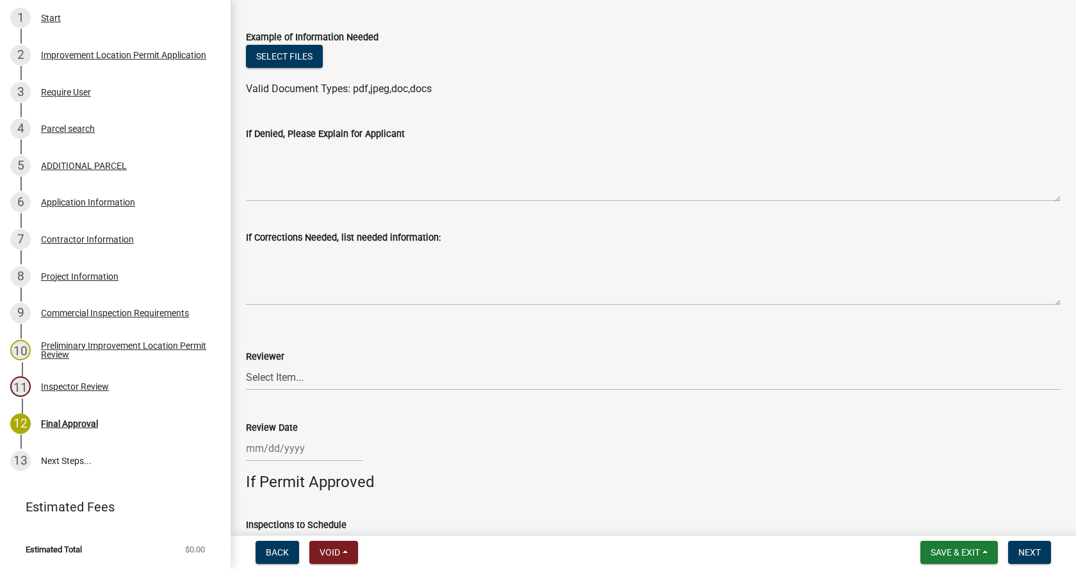
scroll to position [704, 0]
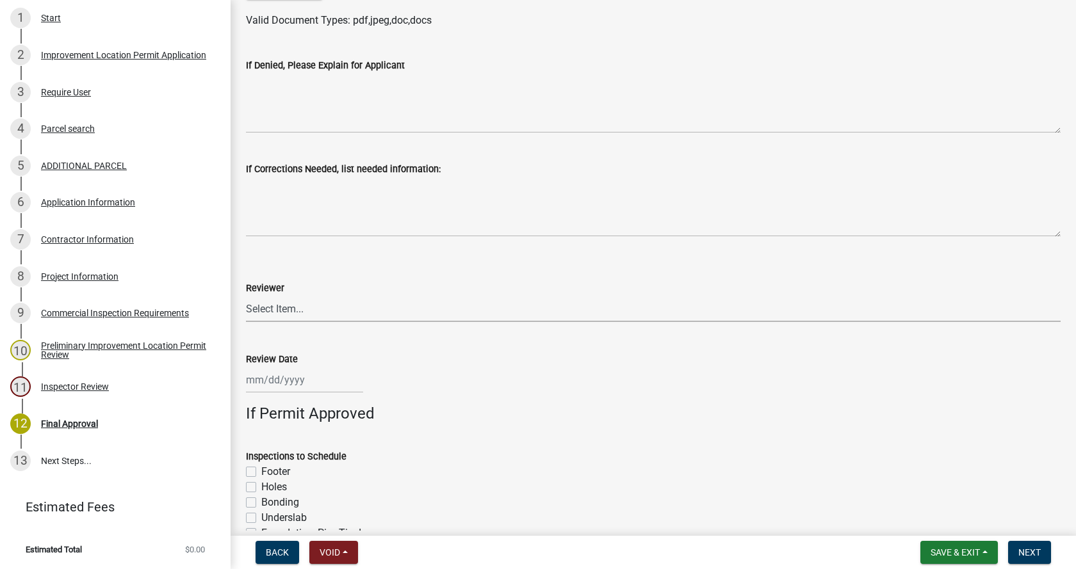
click at [296, 309] on select "Select Item... [PERSON_NAME] [PERSON_NAME] [PERSON_NAME]" at bounding box center [653, 309] width 814 height 26
click at [246, 296] on select "Select Item... [PERSON_NAME] [PERSON_NAME] [PERSON_NAME]" at bounding box center [653, 309] width 814 height 26
select select "4bf9213e-c266-4258-8e9b-d5f6a07002fa"
select select "9"
select select "2025"
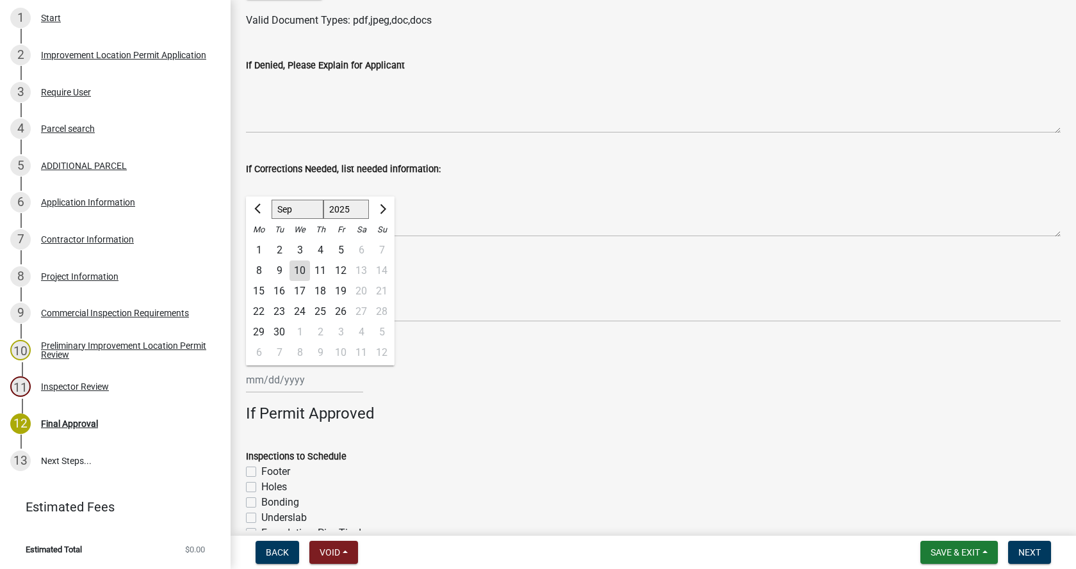
click at [266, 383] on input "Review Date" at bounding box center [304, 380] width 117 height 26
click at [303, 268] on div "10" at bounding box center [299, 271] width 20 height 20
type input "[DATE]"
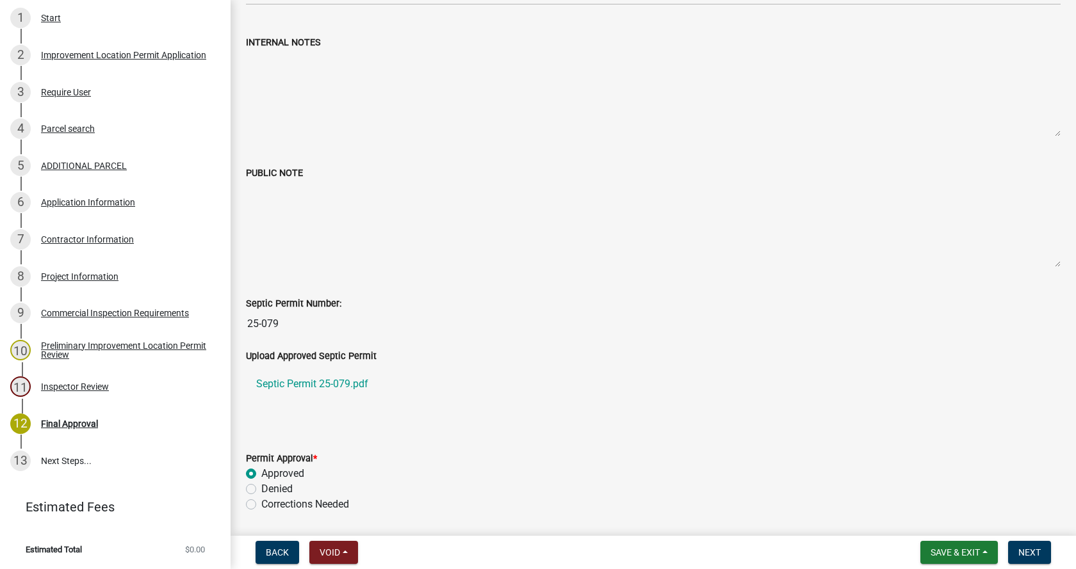
scroll to position [0, 0]
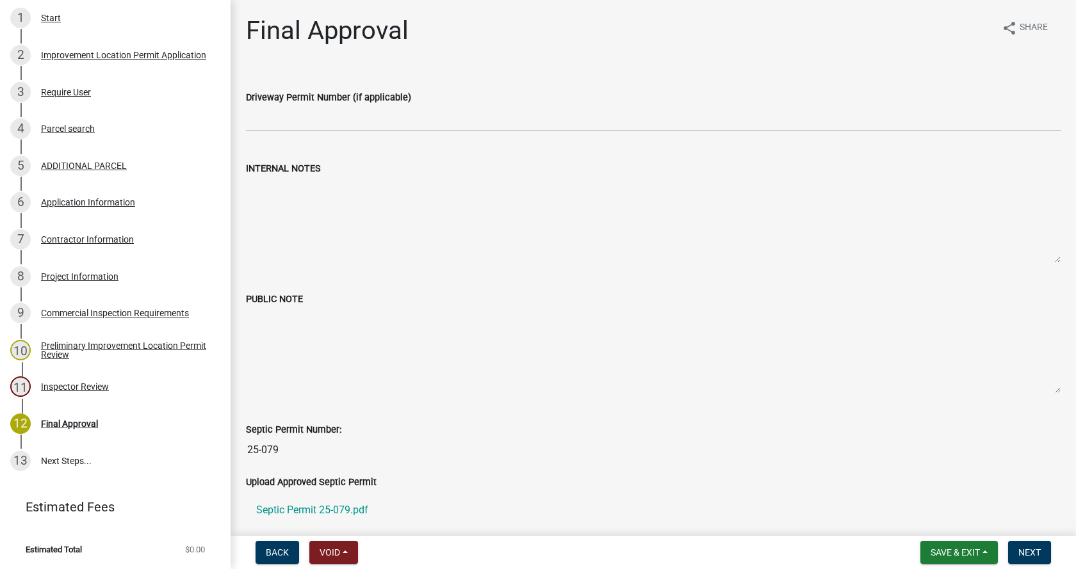
click at [290, 315] on textarea "PUBLIC NOTE" at bounding box center [653, 350] width 814 height 87
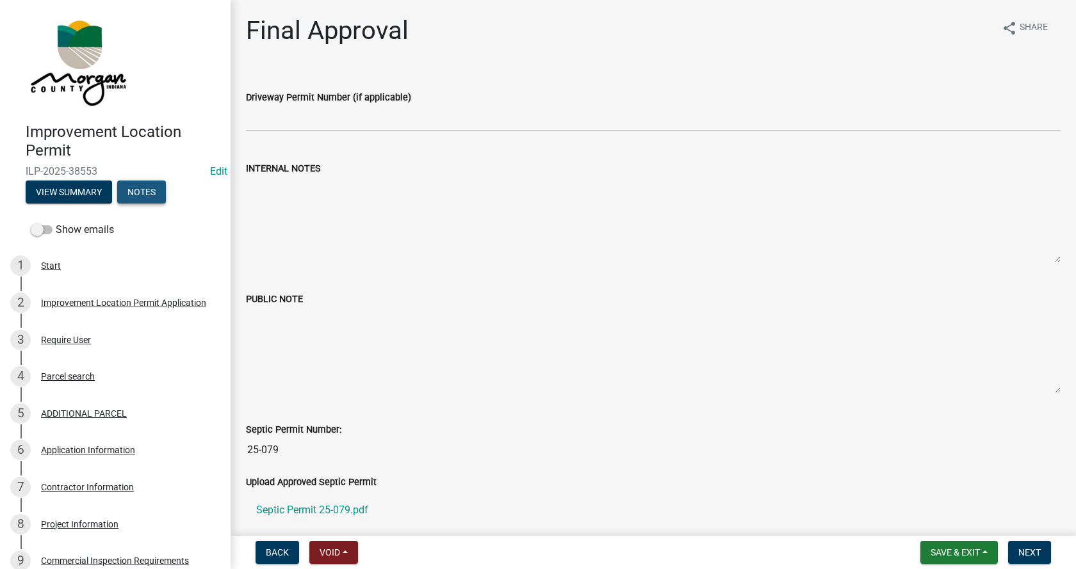
click at [143, 190] on button "Notes" at bounding box center [141, 192] width 49 height 23
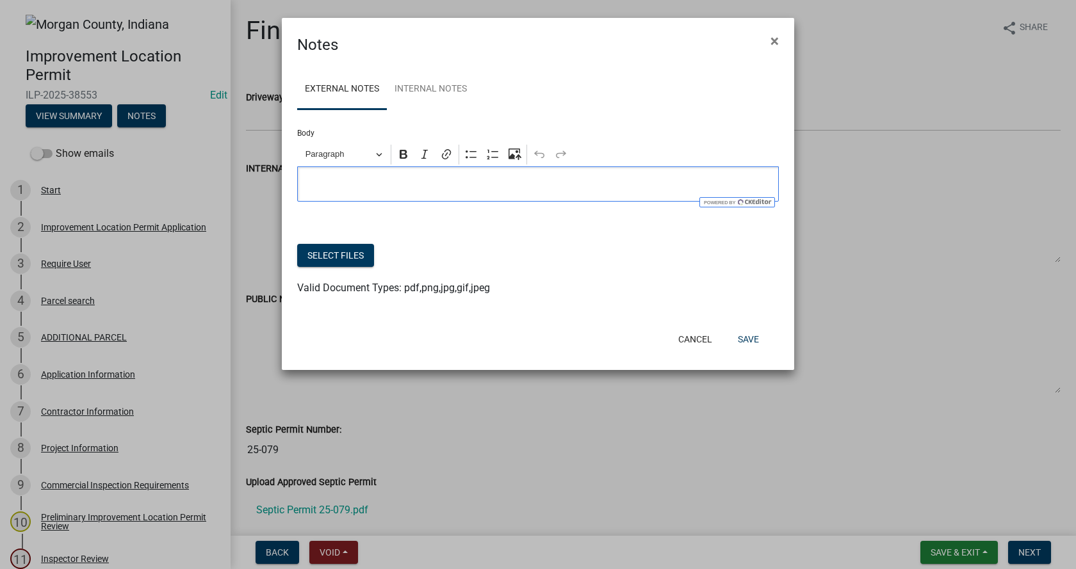
click at [313, 180] on p "Editor editing area: main. Press Alt+0 for help." at bounding box center [538, 184] width 468 height 15
click at [750, 338] on button "Save" at bounding box center [748, 339] width 42 height 23
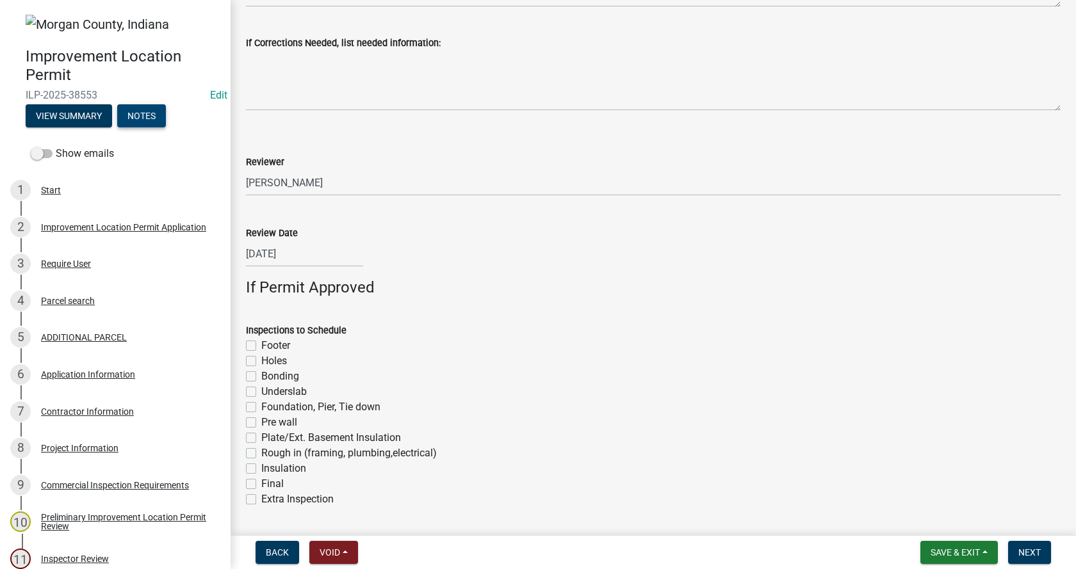
scroll to position [939, 0]
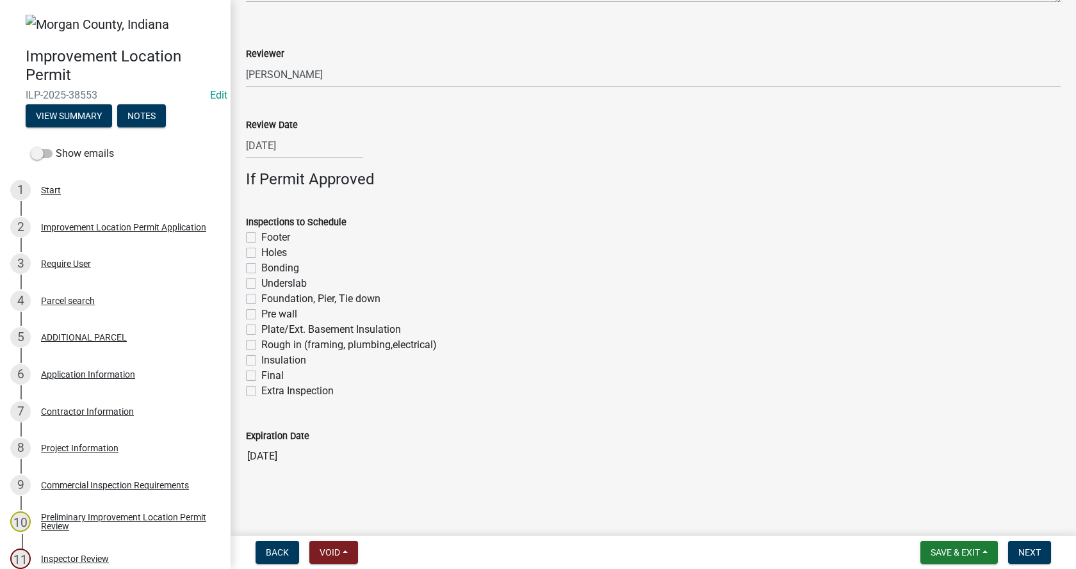
click at [261, 240] on label "Footer" at bounding box center [275, 237] width 29 height 15
click at [261, 238] on input "Footer" at bounding box center [265, 234] width 8 height 8
checkbox input "true"
checkbox input "false"
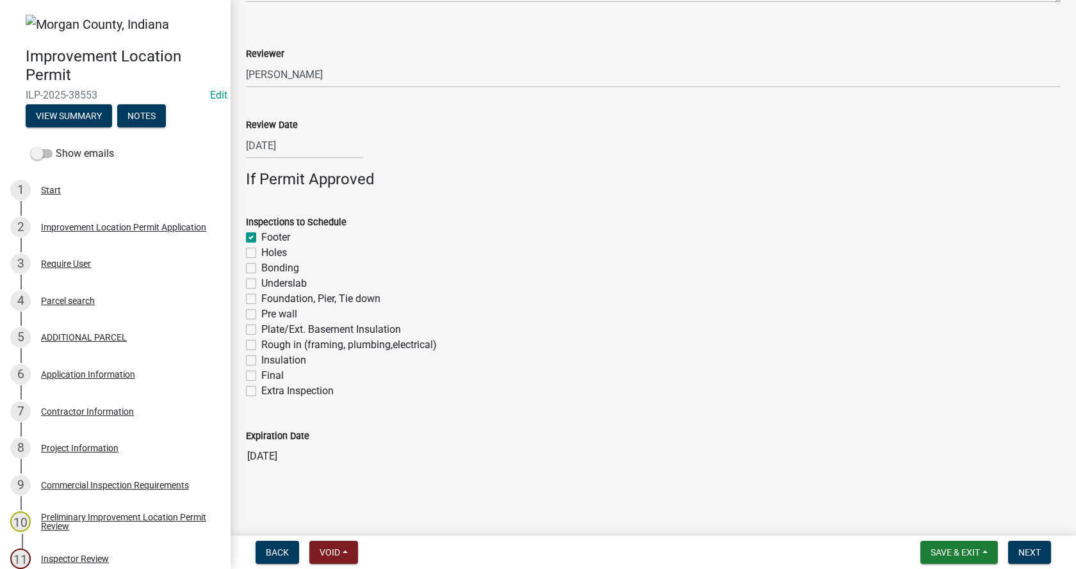
checkbox input "false"
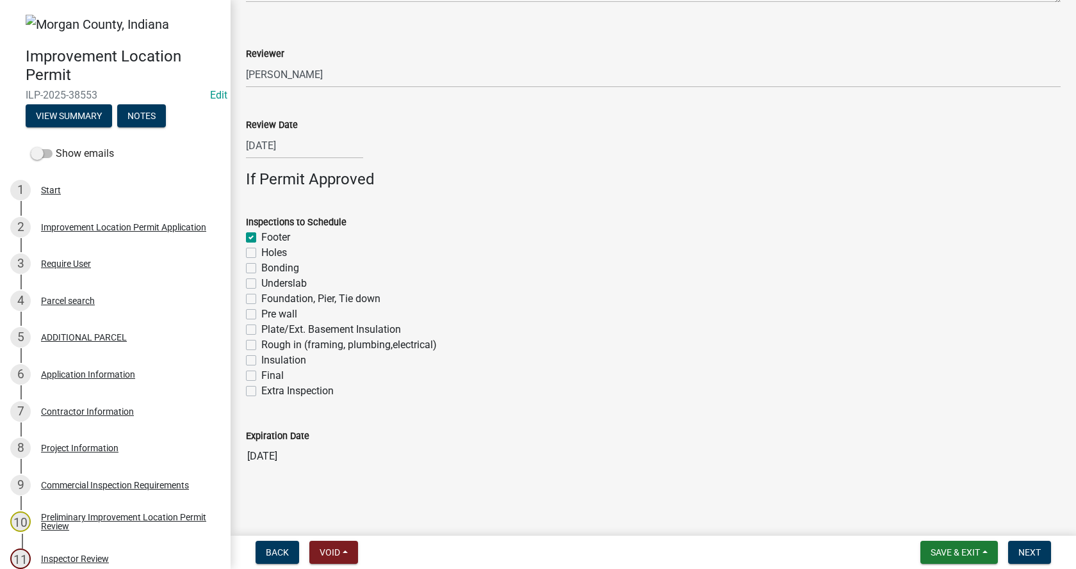
checkbox input "false"
click at [261, 284] on label "Underslab" at bounding box center [283, 283] width 45 height 15
click at [261, 284] on input "Underslab" at bounding box center [265, 280] width 8 height 8
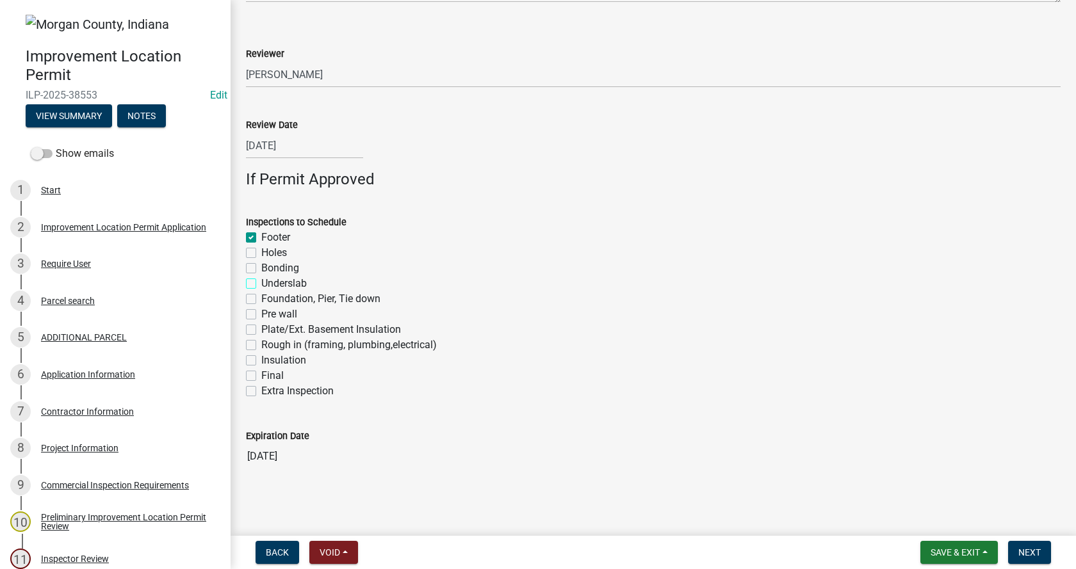
checkbox input "true"
checkbox input "false"
checkbox input "true"
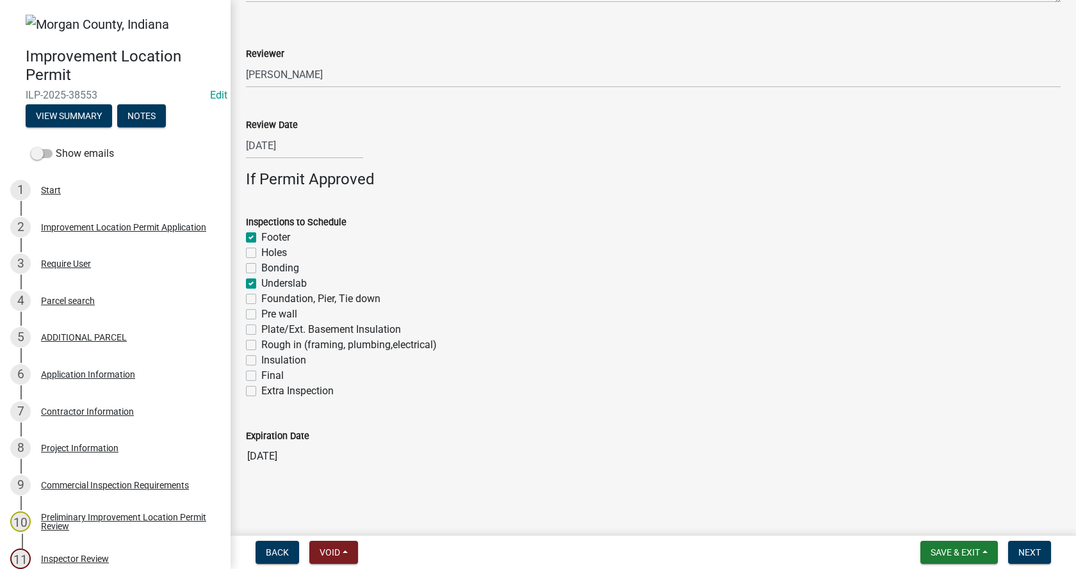
checkbox input "false"
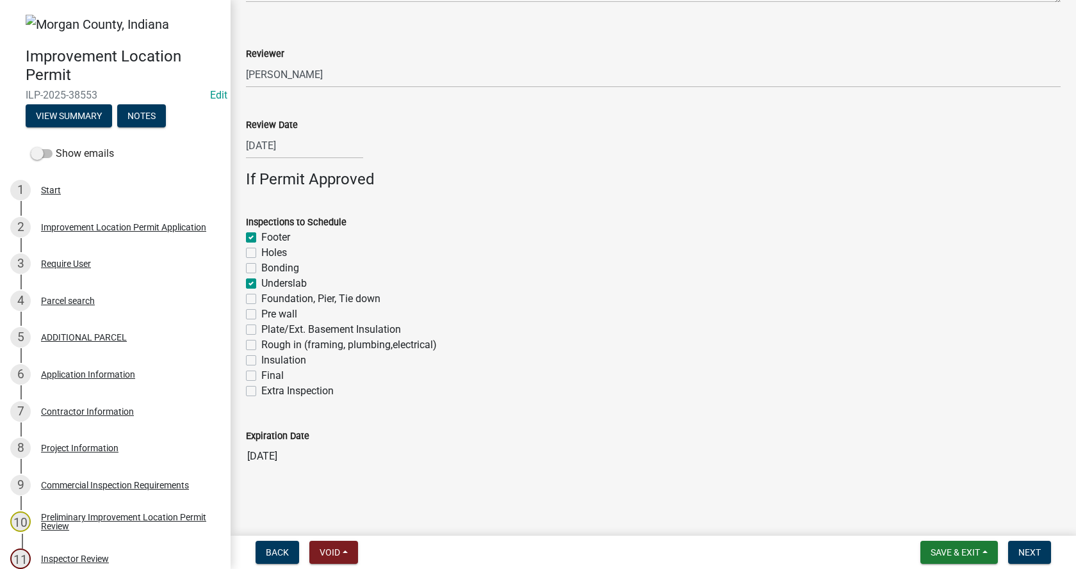
checkbox input "false"
click at [261, 346] on label "Rough in (framing, plumbing,electrical)" at bounding box center [348, 344] width 175 height 15
click at [261, 346] on input "Rough in (framing, plumbing,electrical)" at bounding box center [265, 341] width 8 height 8
checkbox input "true"
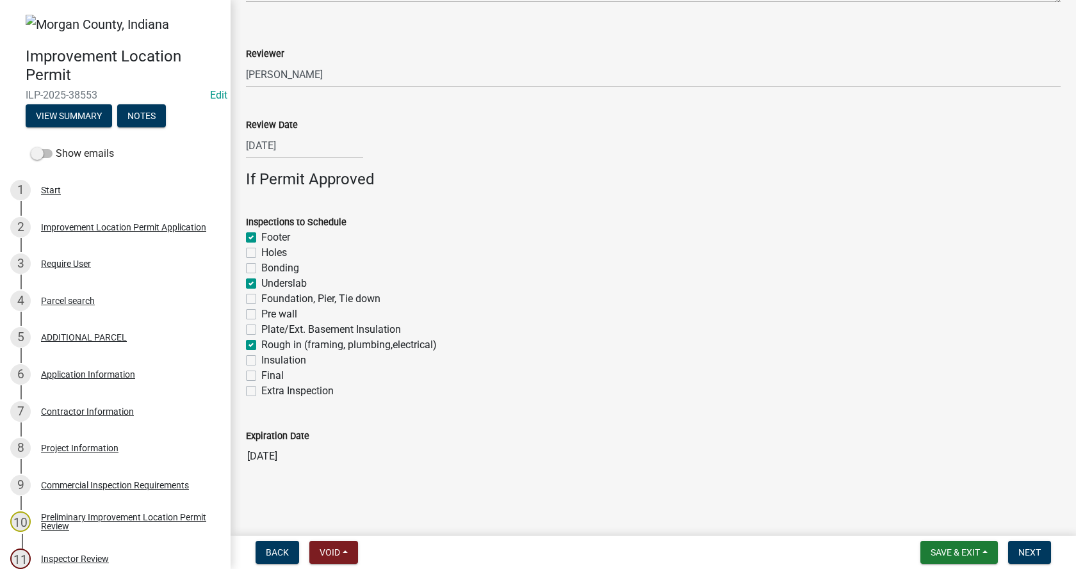
checkbox input "true"
checkbox input "false"
checkbox input "true"
checkbox input "false"
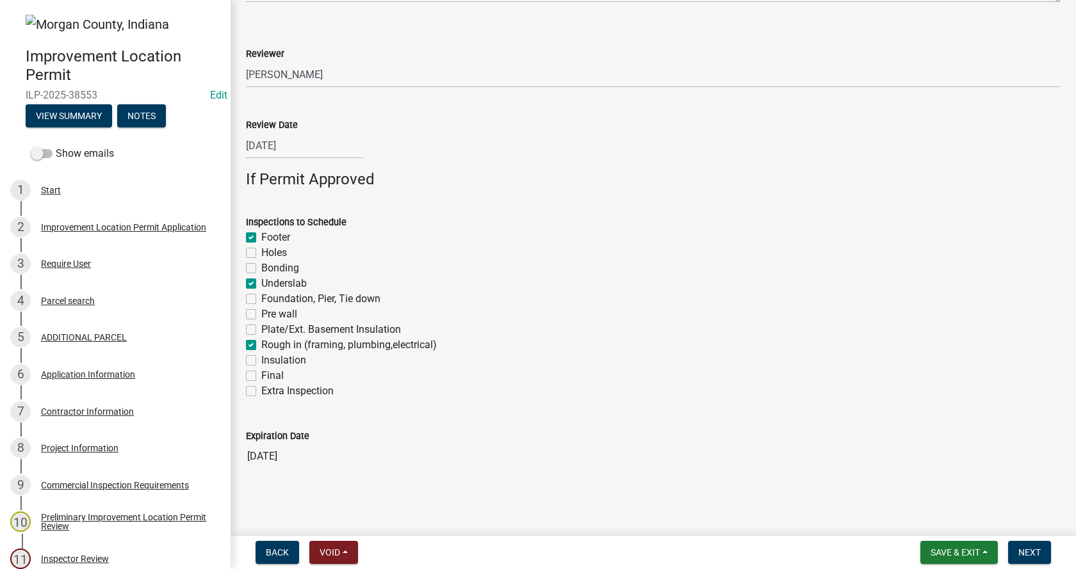
checkbox input "false"
checkbox input "true"
checkbox input "false"
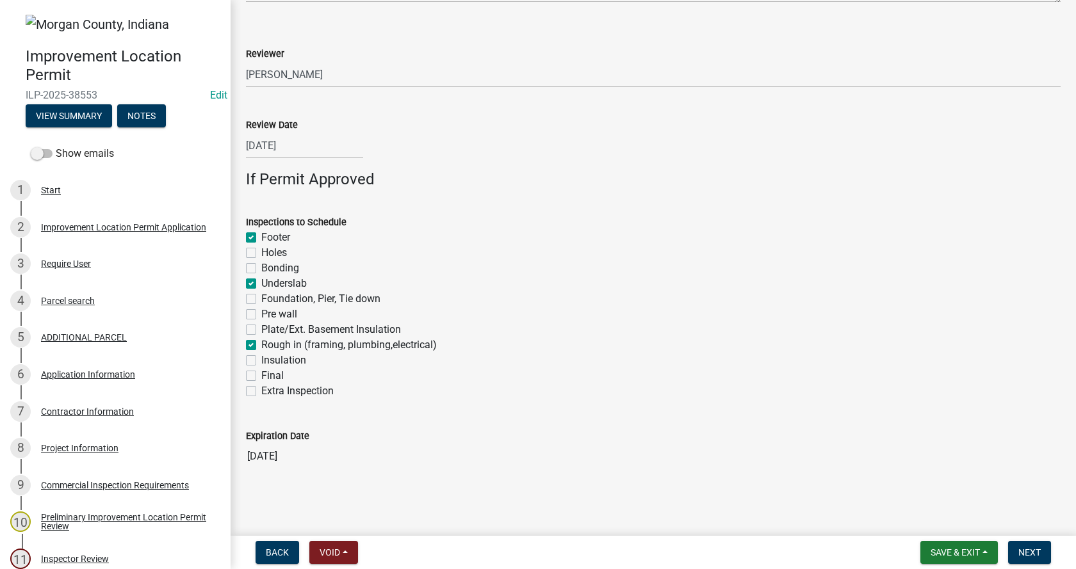
checkbox input "false"
click at [261, 359] on label "Insulation" at bounding box center [283, 360] width 45 height 15
click at [261, 359] on input "Insulation" at bounding box center [265, 357] width 8 height 8
checkbox input "true"
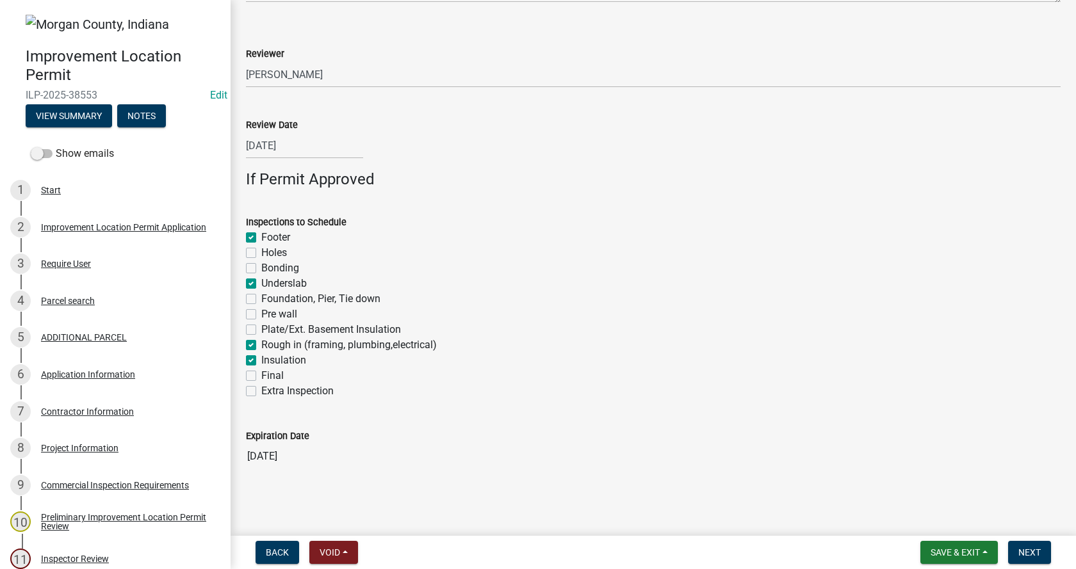
checkbox input "false"
checkbox input "true"
checkbox input "false"
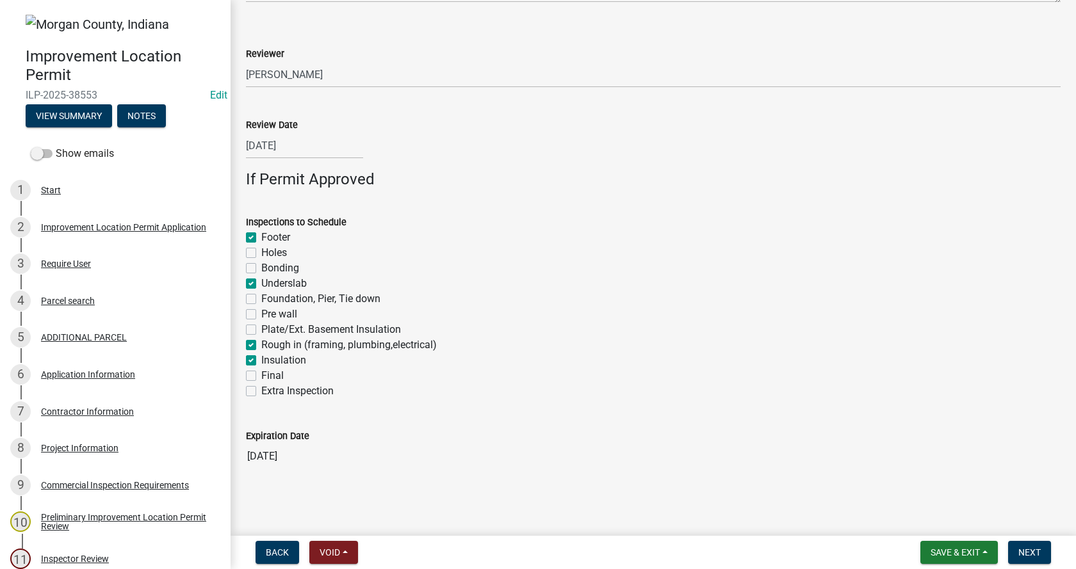
checkbox input "false"
checkbox input "true"
checkbox input "false"
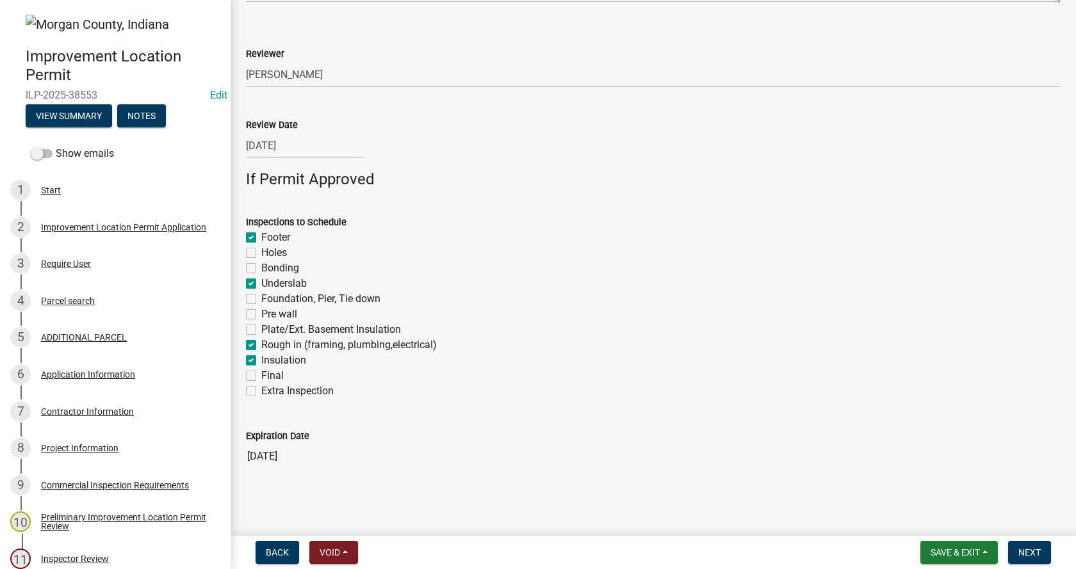
click at [261, 376] on label "Final" at bounding box center [272, 375] width 22 height 15
click at [261, 376] on input "Final" at bounding box center [265, 372] width 8 height 8
checkbox input "true"
checkbox input "false"
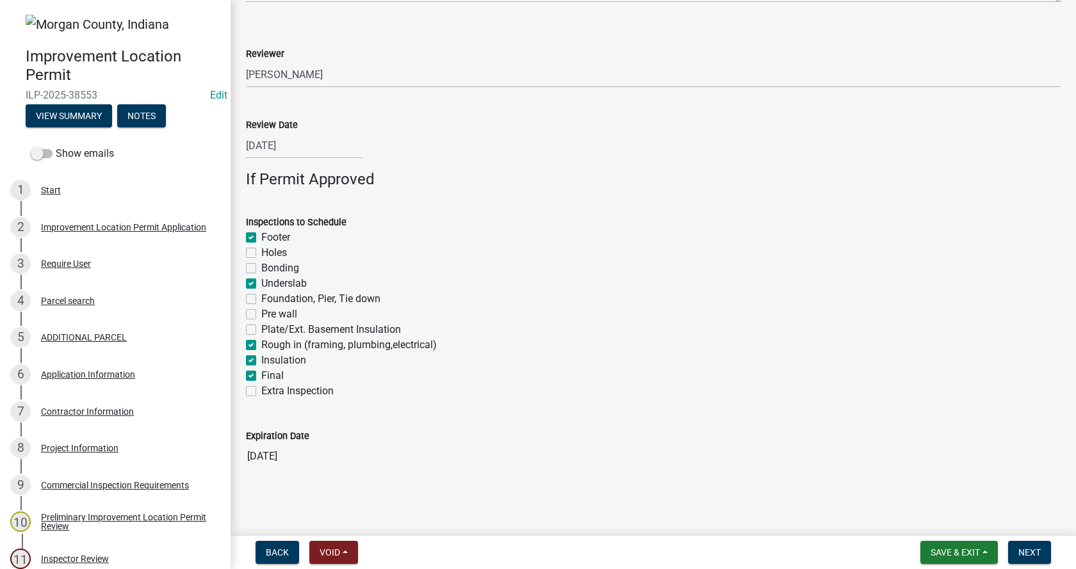
checkbox input "false"
checkbox input "true"
checkbox input "false"
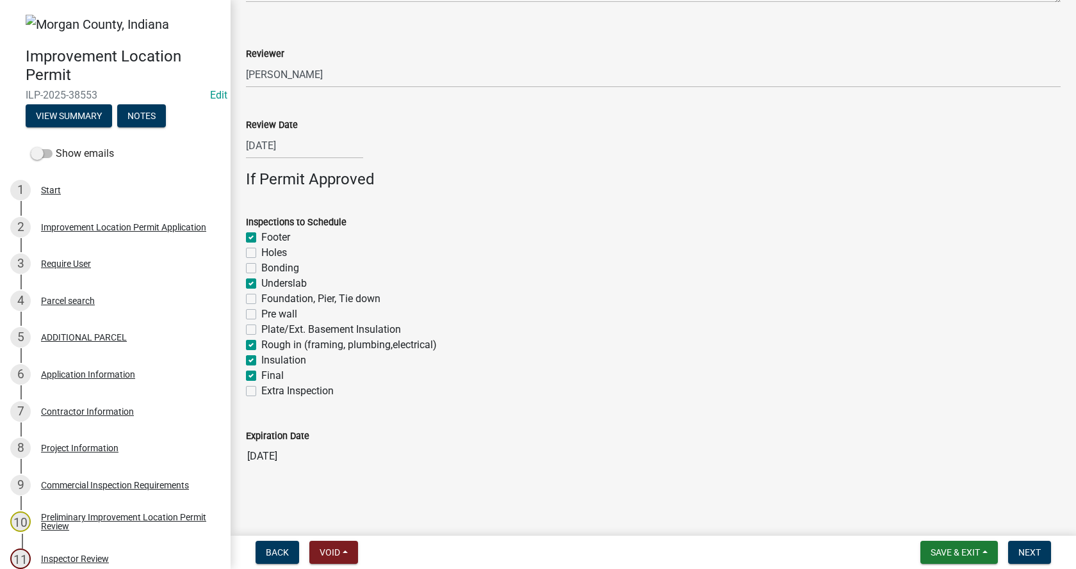
checkbox input "true"
checkbox input "false"
click at [1031, 549] on span "Next" at bounding box center [1029, 552] width 22 height 10
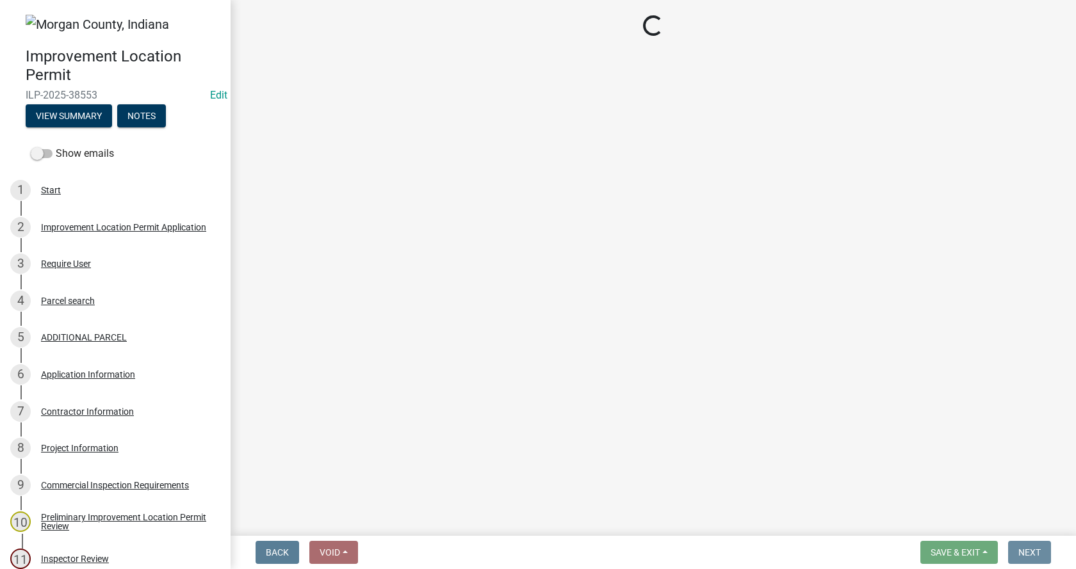
scroll to position [0, 0]
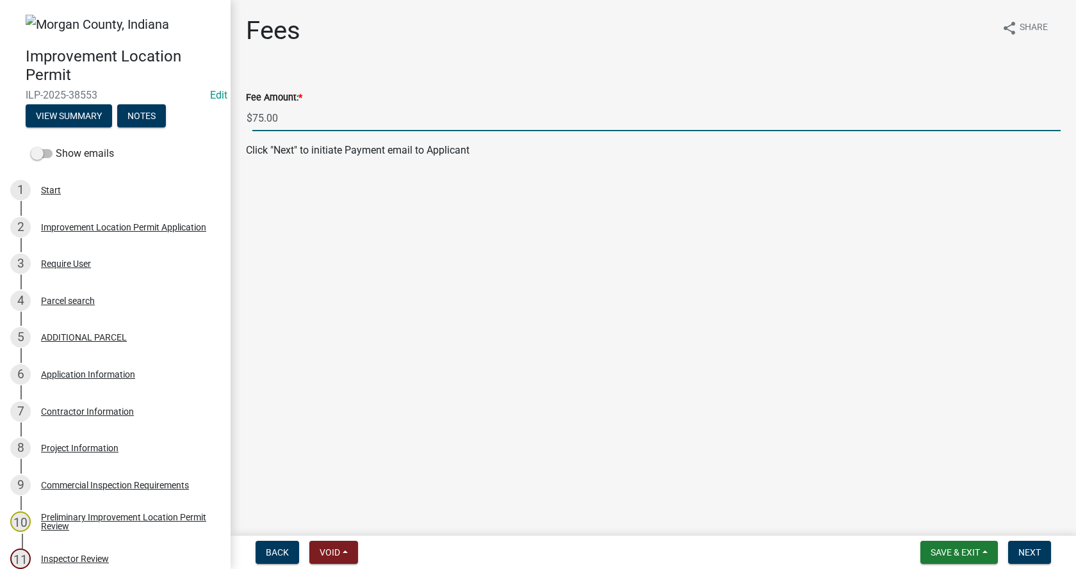
click at [263, 119] on input "75.00" at bounding box center [656, 118] width 808 height 26
type input "0.00"
click at [1031, 553] on span "Next" at bounding box center [1029, 552] width 22 height 10
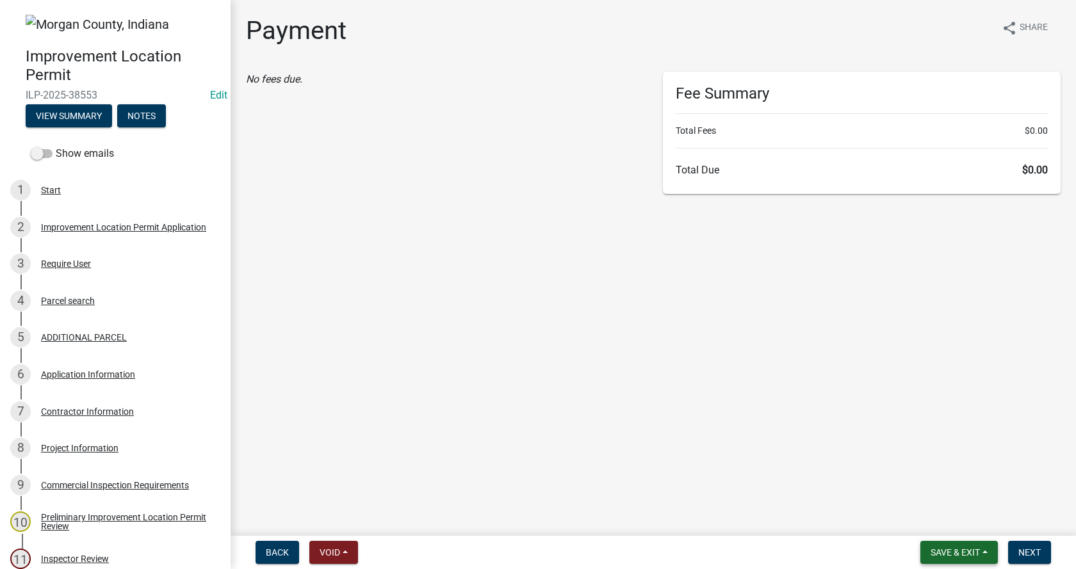
click at [967, 546] on button "Save & Exit" at bounding box center [958, 552] width 77 height 23
click at [924, 486] on button "Save" at bounding box center [946, 488] width 102 height 31
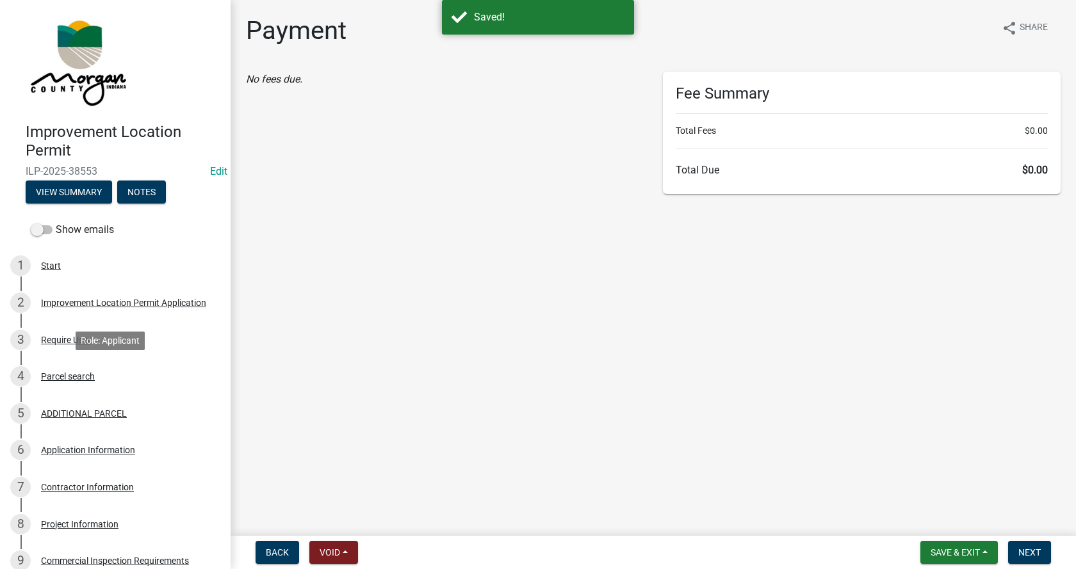
click at [52, 375] on div "Parcel search" at bounding box center [68, 376] width 54 height 9
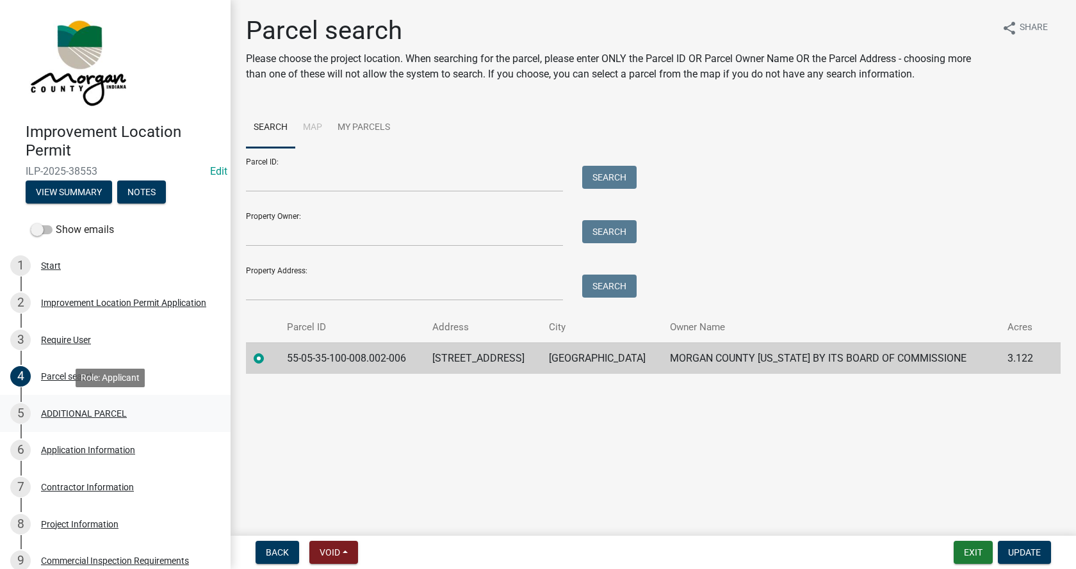
click at [58, 411] on div "ADDITIONAL PARCEL" at bounding box center [84, 413] width 86 height 9
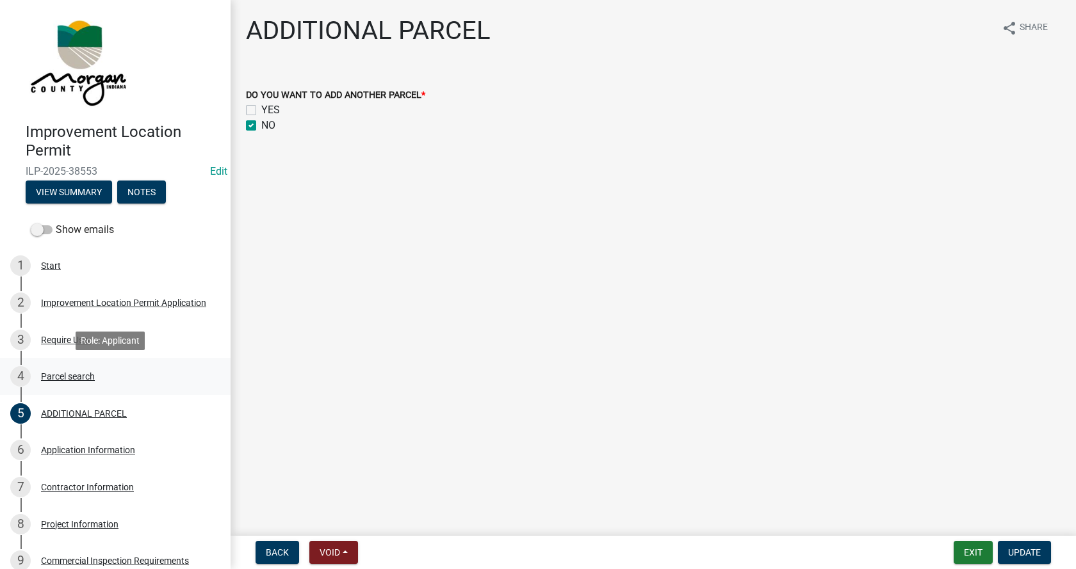
click at [52, 372] on div "Parcel search" at bounding box center [68, 376] width 54 height 9
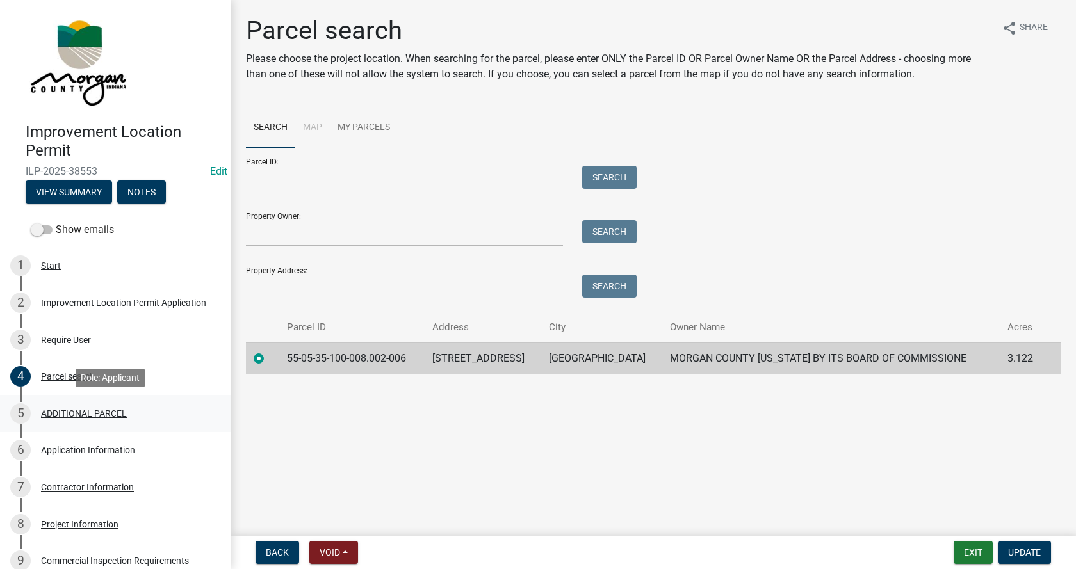
click at [58, 409] on div "ADDITIONAL PARCEL" at bounding box center [84, 413] width 86 height 9
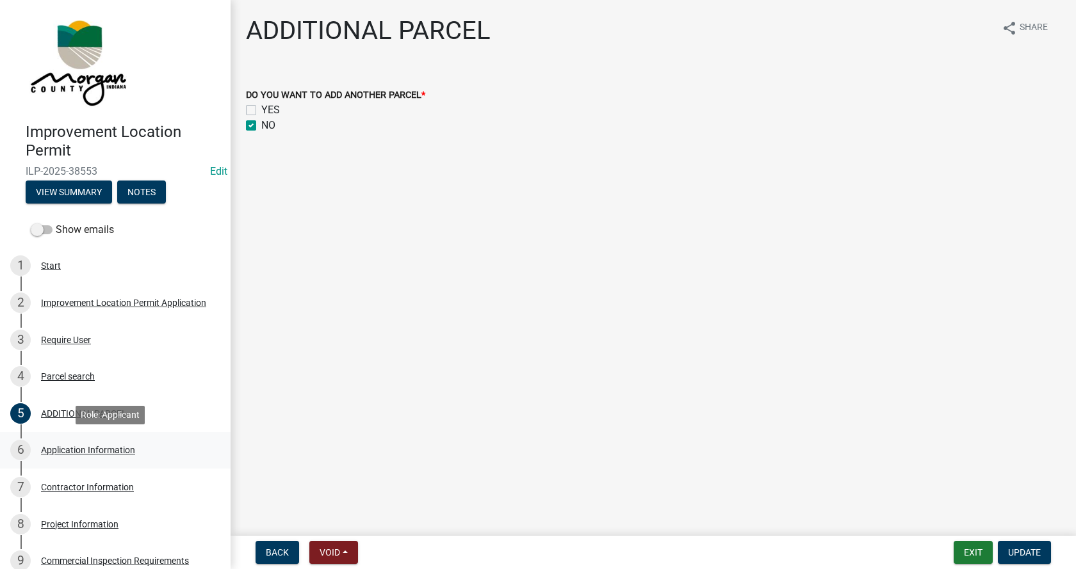
click at [54, 446] on div "Application Information" at bounding box center [88, 450] width 94 height 9
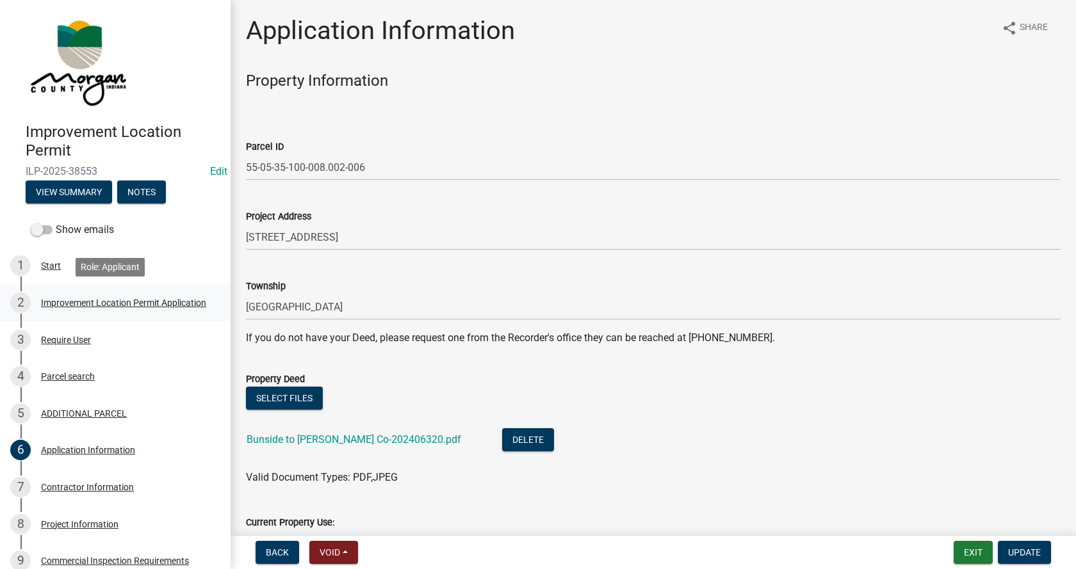
click at [51, 298] on div "Improvement Location Permit Application" at bounding box center [123, 302] width 165 height 9
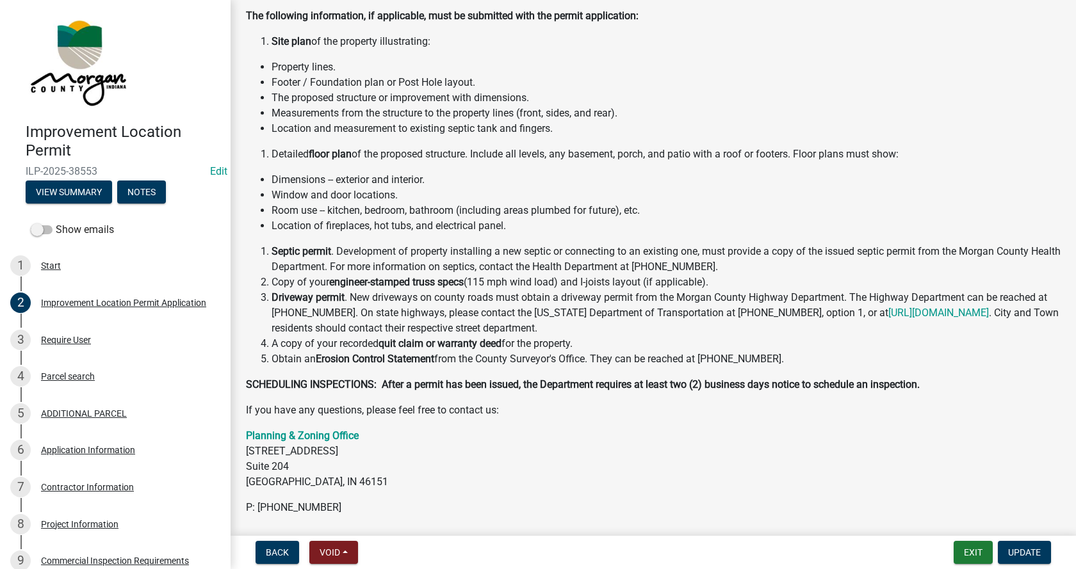
scroll to position [173, 0]
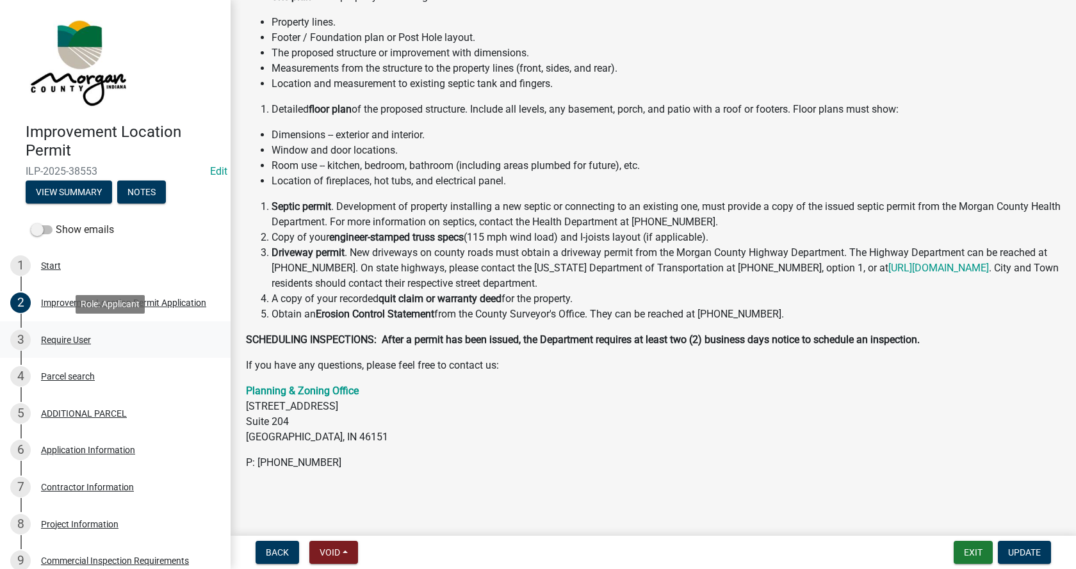
click at [56, 339] on div "Require User" at bounding box center [66, 339] width 50 height 9
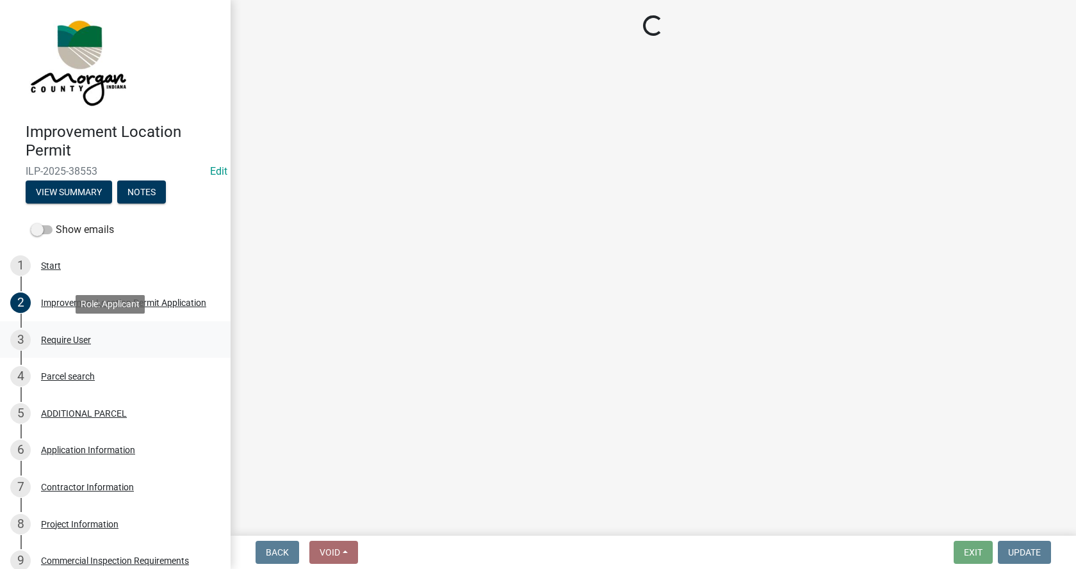
scroll to position [0, 0]
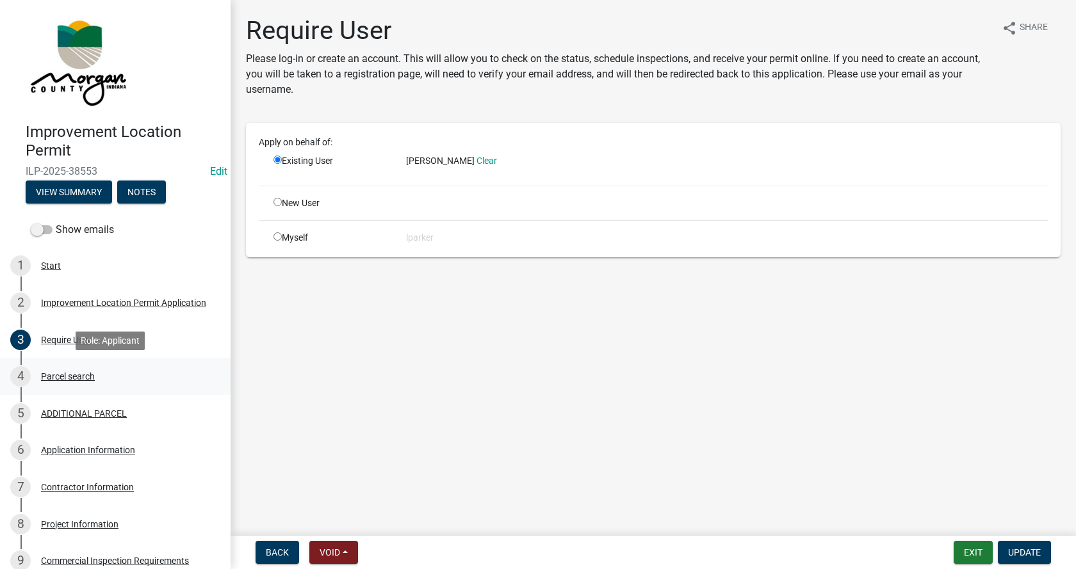
click at [52, 374] on div "Parcel search" at bounding box center [68, 376] width 54 height 9
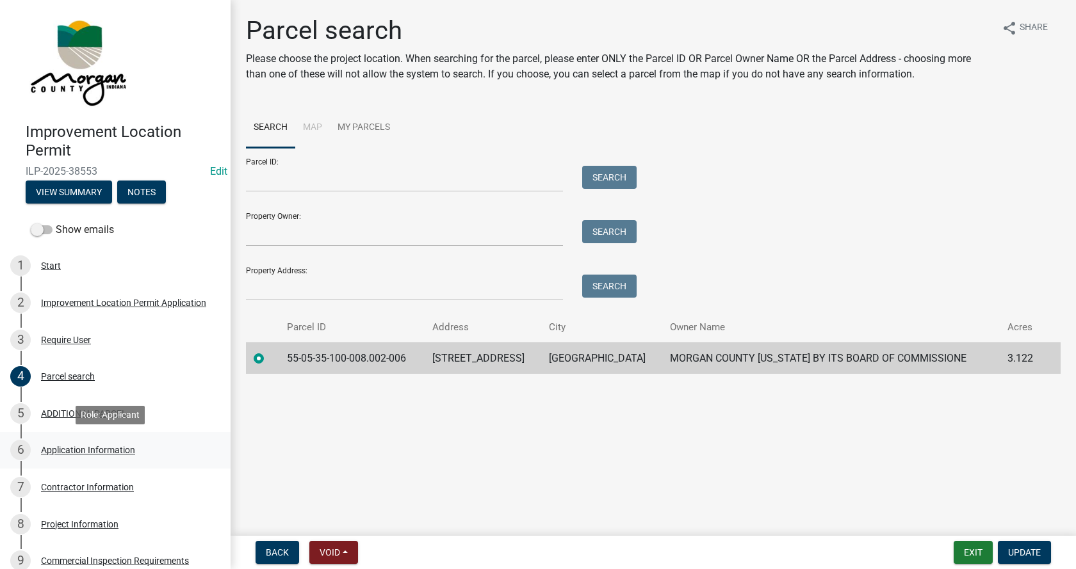
click at [51, 446] on div "Application Information" at bounding box center [88, 450] width 94 height 9
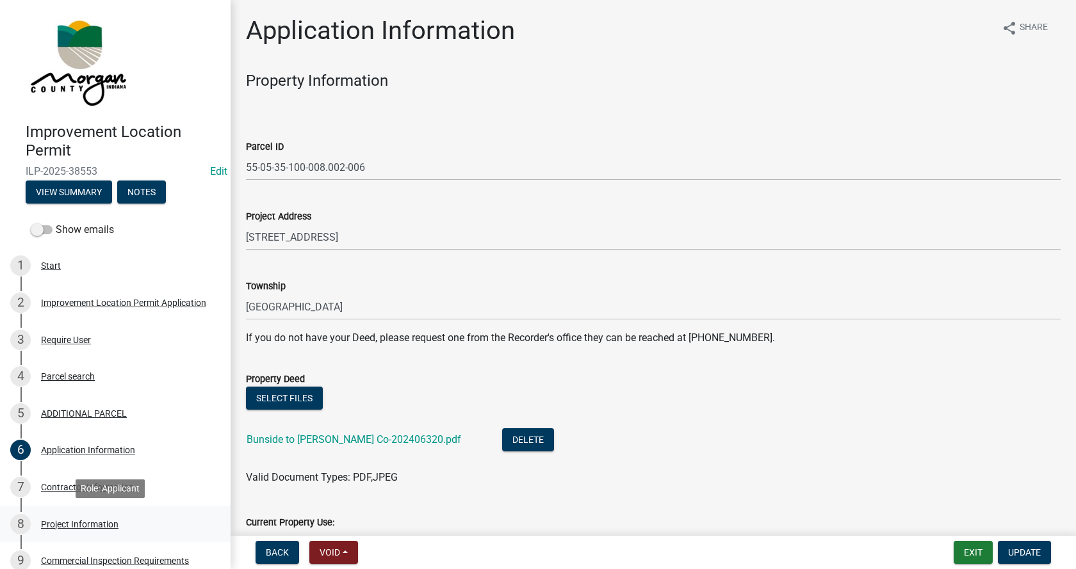
click at [50, 520] on div "Project Information" at bounding box center [79, 524] width 77 height 9
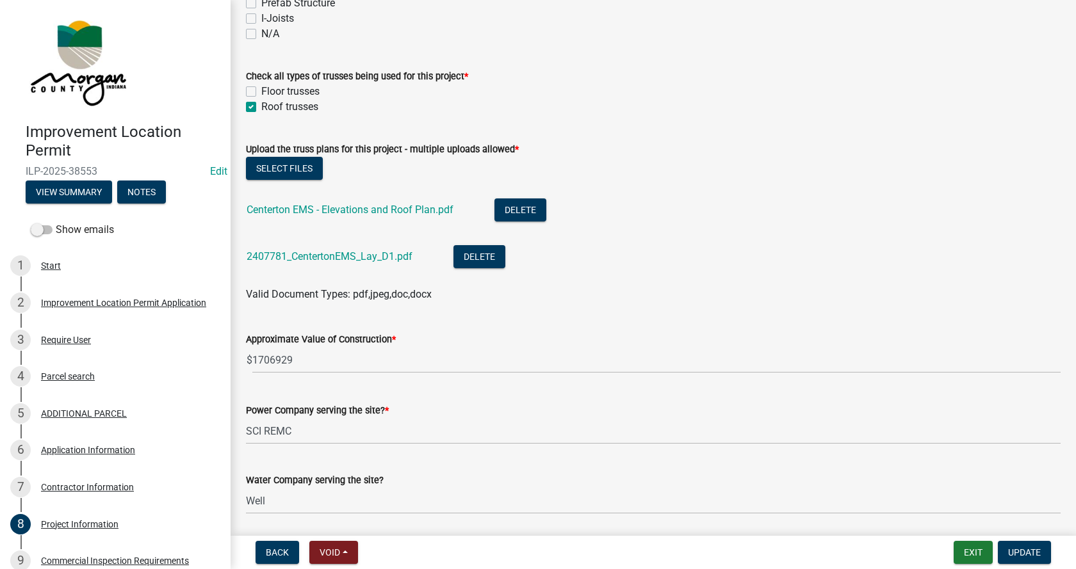
scroll to position [1472, 0]
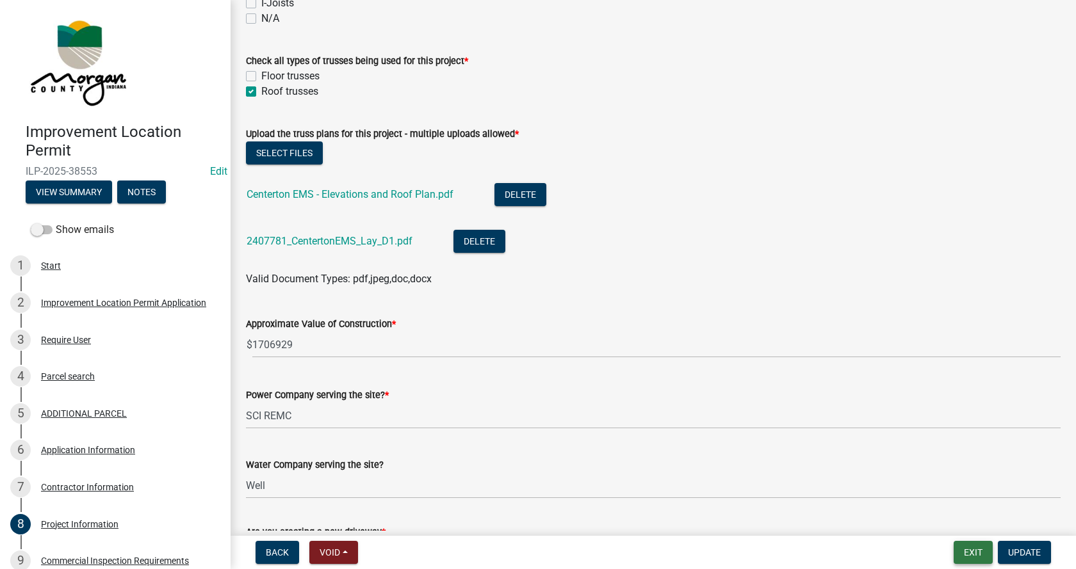
click at [978, 549] on button "Exit" at bounding box center [972, 552] width 39 height 23
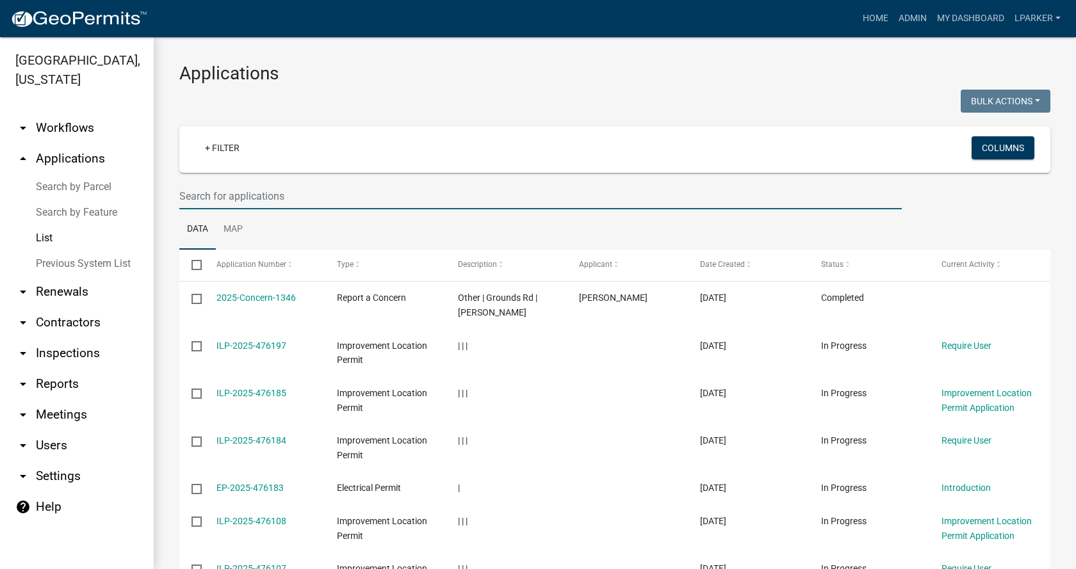
click at [190, 197] on input "text" at bounding box center [540, 196] width 722 height 26
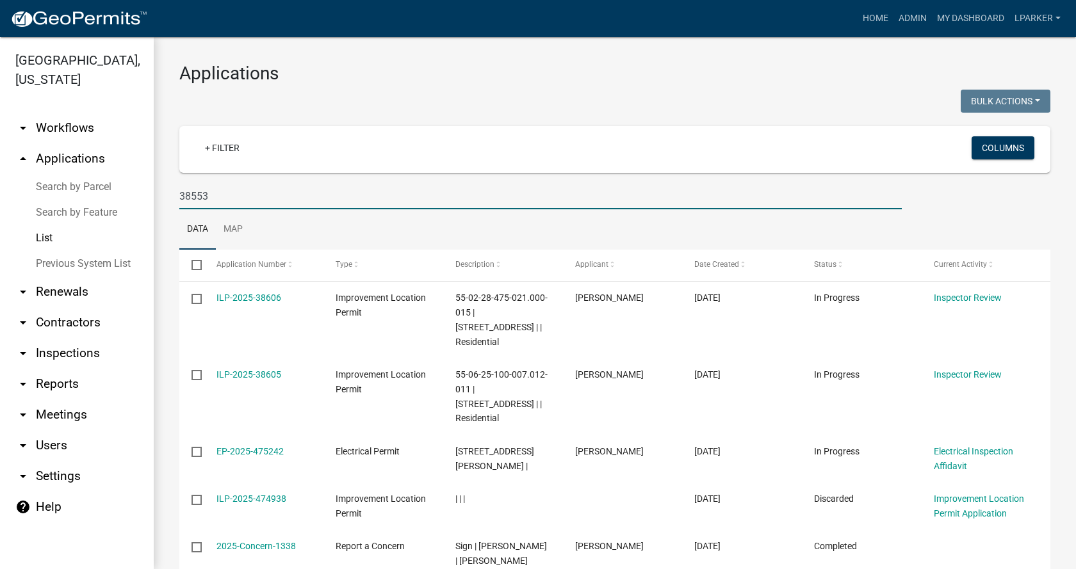
type input "38553"
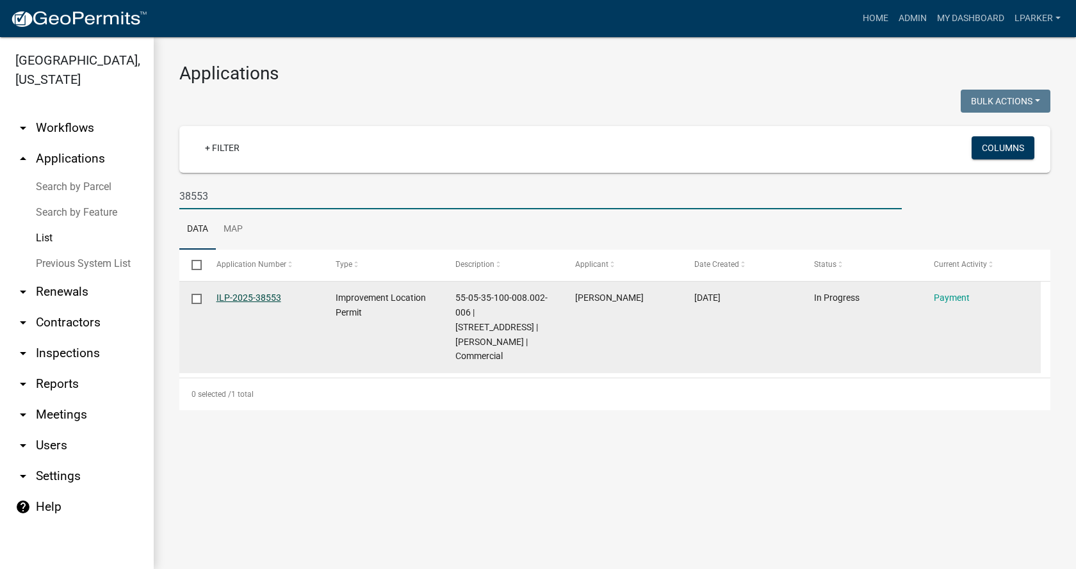
click at [264, 295] on link "ILP-2025-38553" at bounding box center [248, 298] width 65 height 10
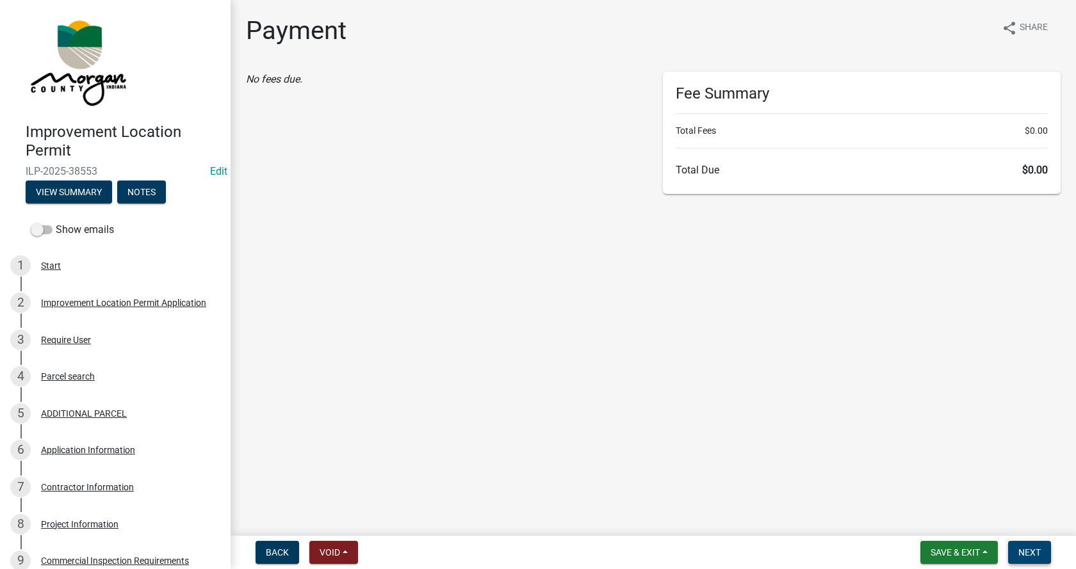
click at [1040, 551] on span "Next" at bounding box center [1029, 552] width 22 height 10
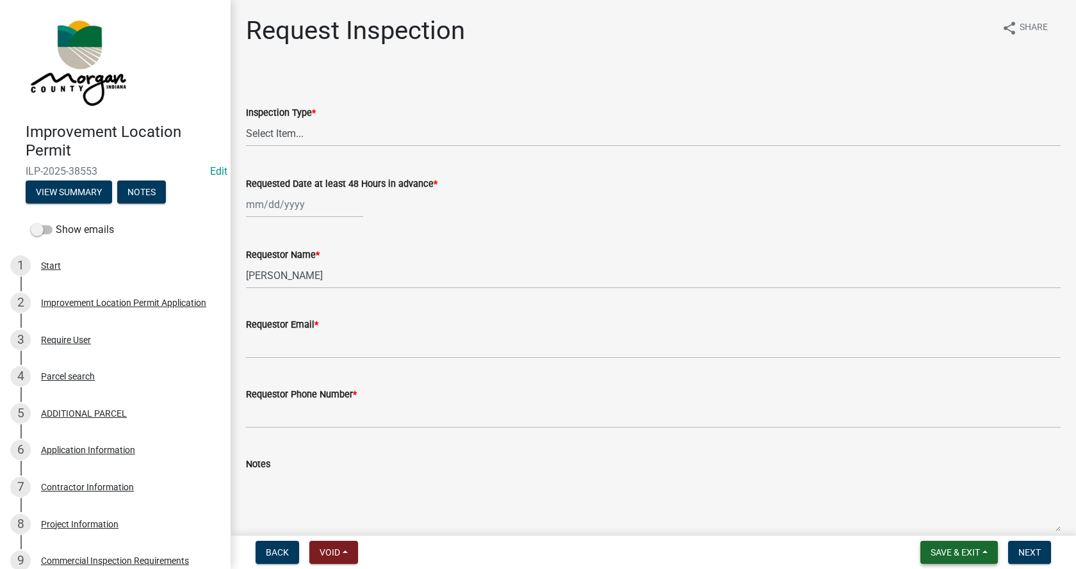
click at [986, 549] on button "Save & Exit" at bounding box center [958, 552] width 77 height 23
click at [949, 524] on button "Save & Exit" at bounding box center [946, 519] width 102 height 31
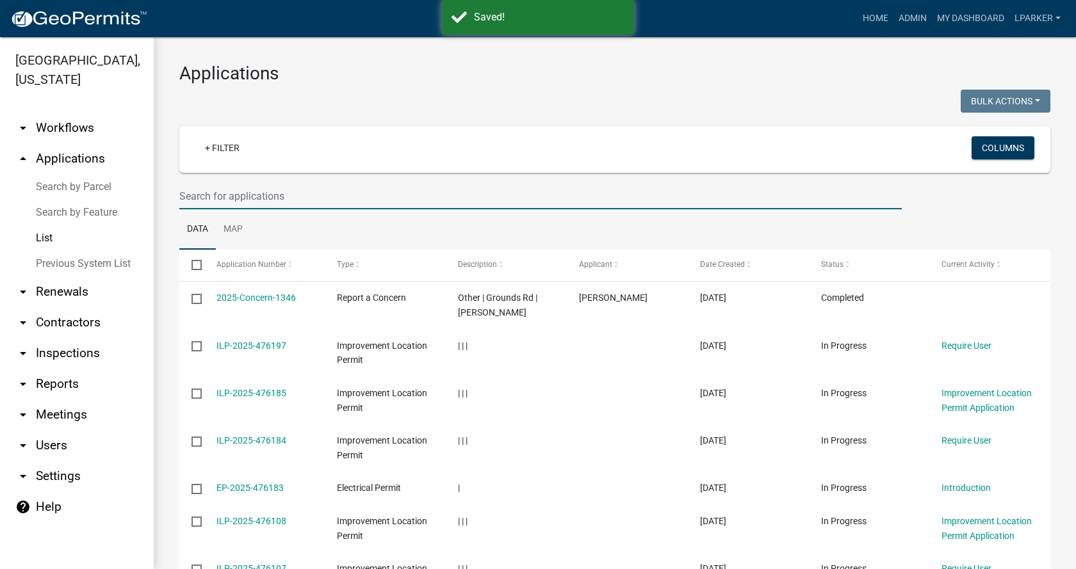
click at [245, 200] on input "text" at bounding box center [540, 196] width 722 height 26
click at [189, 191] on input "text" at bounding box center [540, 196] width 722 height 26
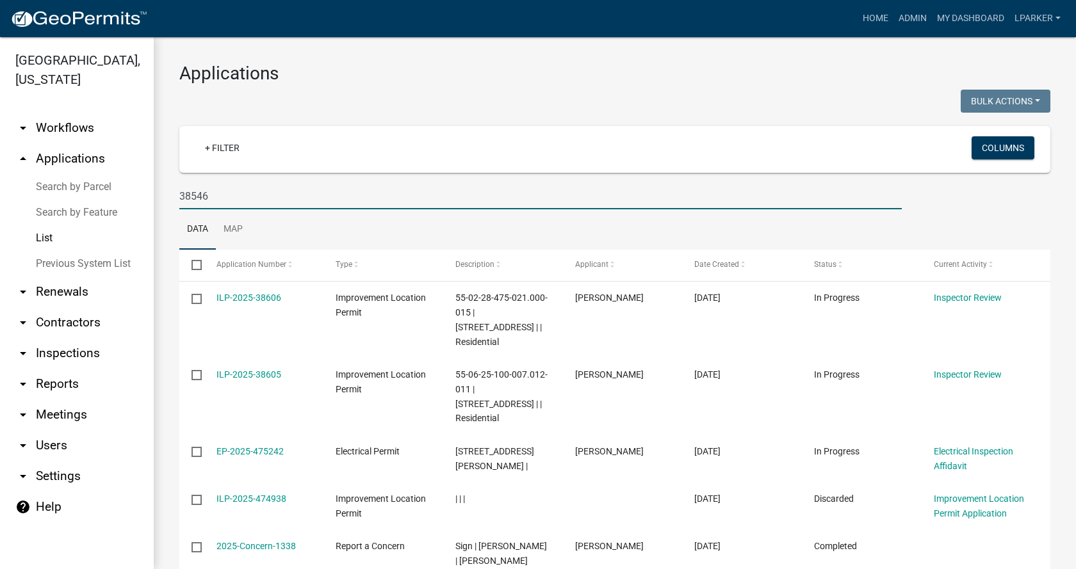
type input "38546"
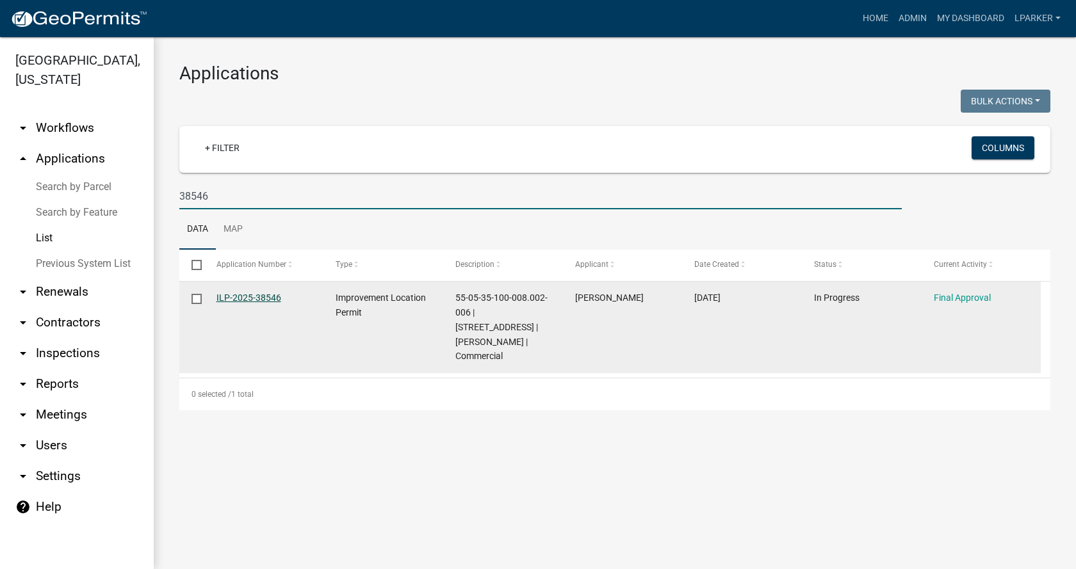
click at [259, 294] on link "ILP-2025-38546" at bounding box center [248, 298] width 65 height 10
